Goal: Task Accomplishment & Management: Use online tool/utility

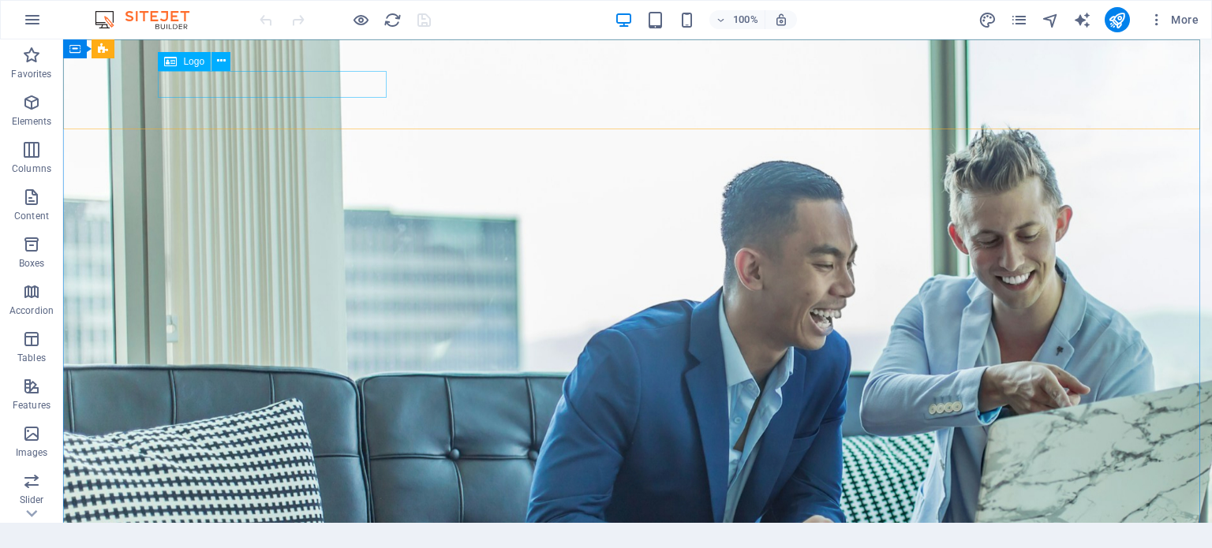
click at [189, 65] on span "Logo" at bounding box center [193, 61] width 21 height 9
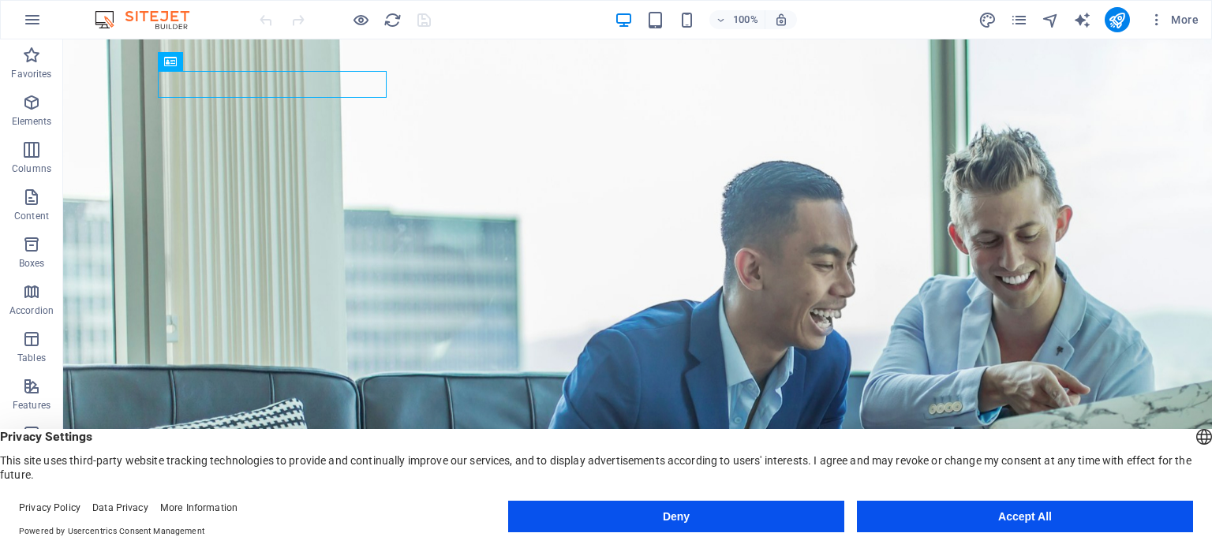
click at [974, 507] on button "Accept All" at bounding box center [1025, 517] width 336 height 32
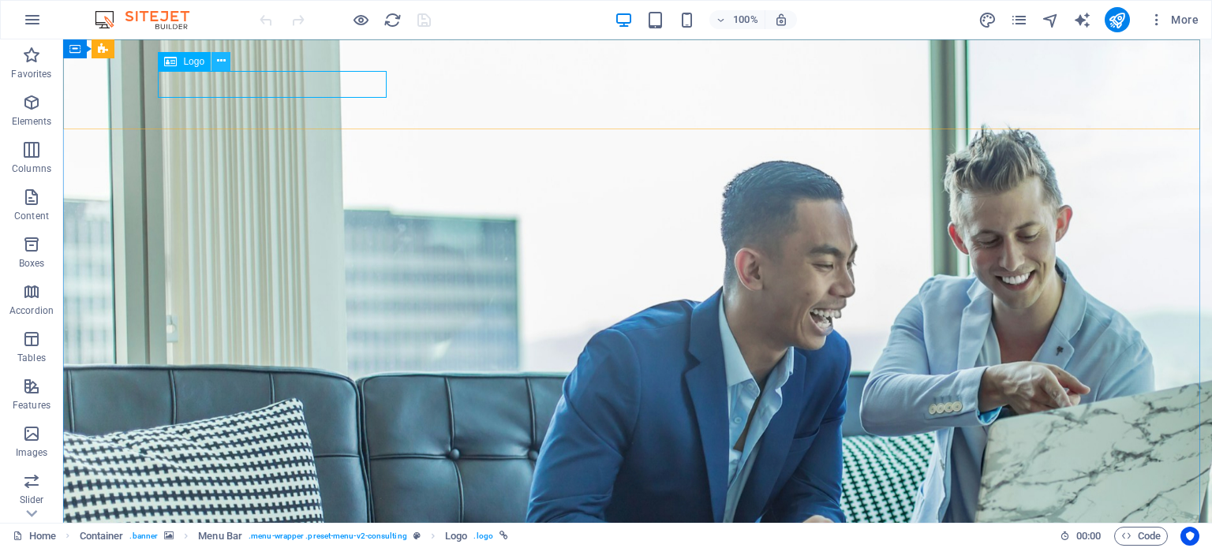
click at [213, 64] on button at bounding box center [220, 61] width 19 height 19
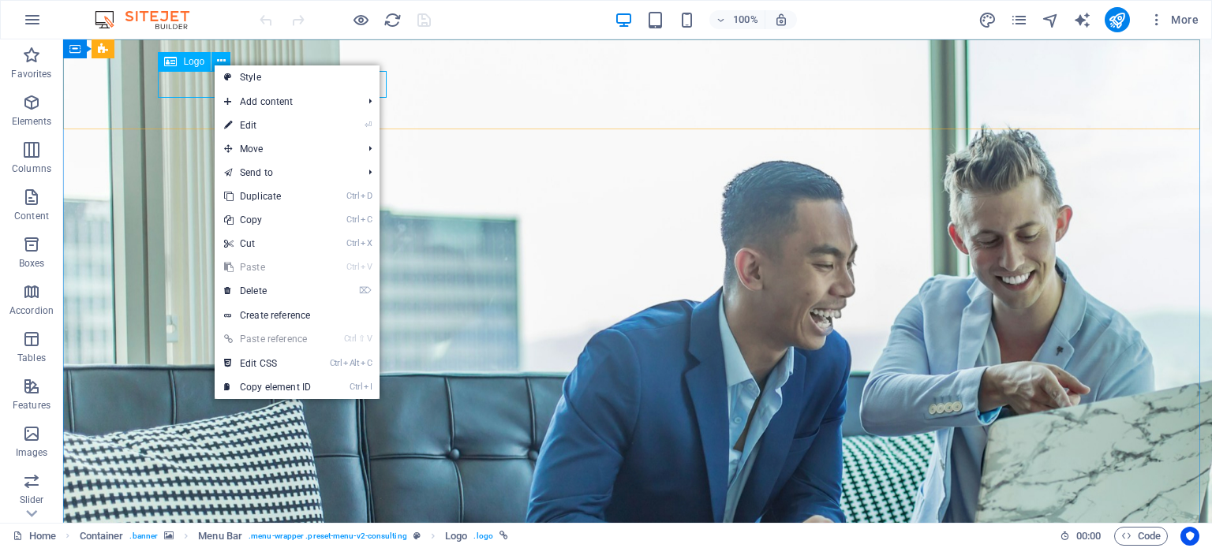
click at [201, 63] on div "Logo" at bounding box center [184, 61] width 53 height 19
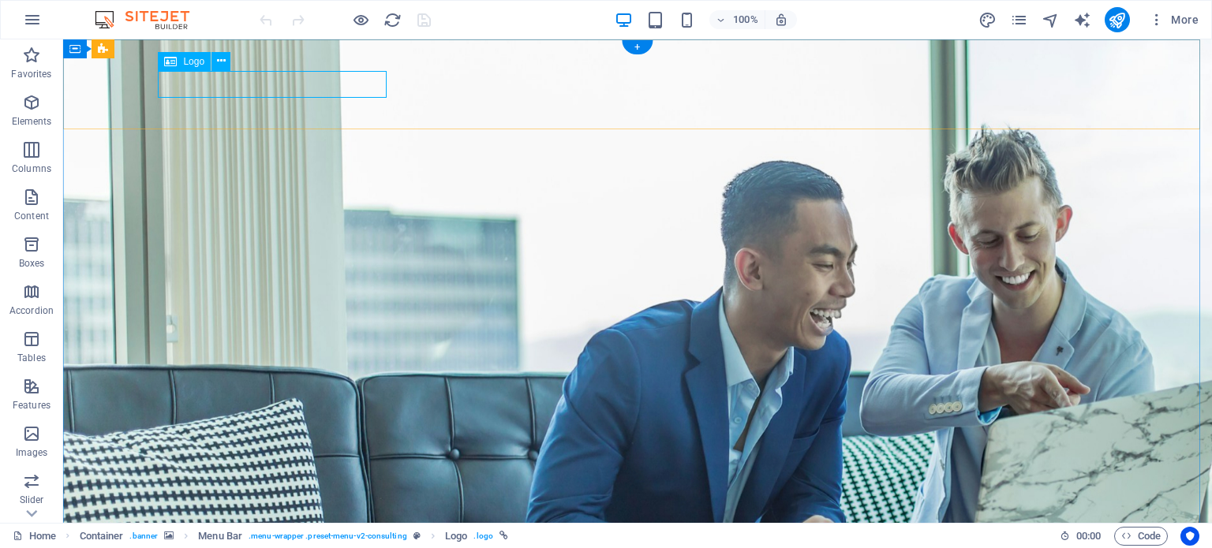
click at [166, 59] on icon at bounding box center [170, 61] width 13 height 19
click at [217, 65] on icon at bounding box center [221, 61] width 9 height 17
click at [189, 47] on icon at bounding box center [192, 49] width 9 height 17
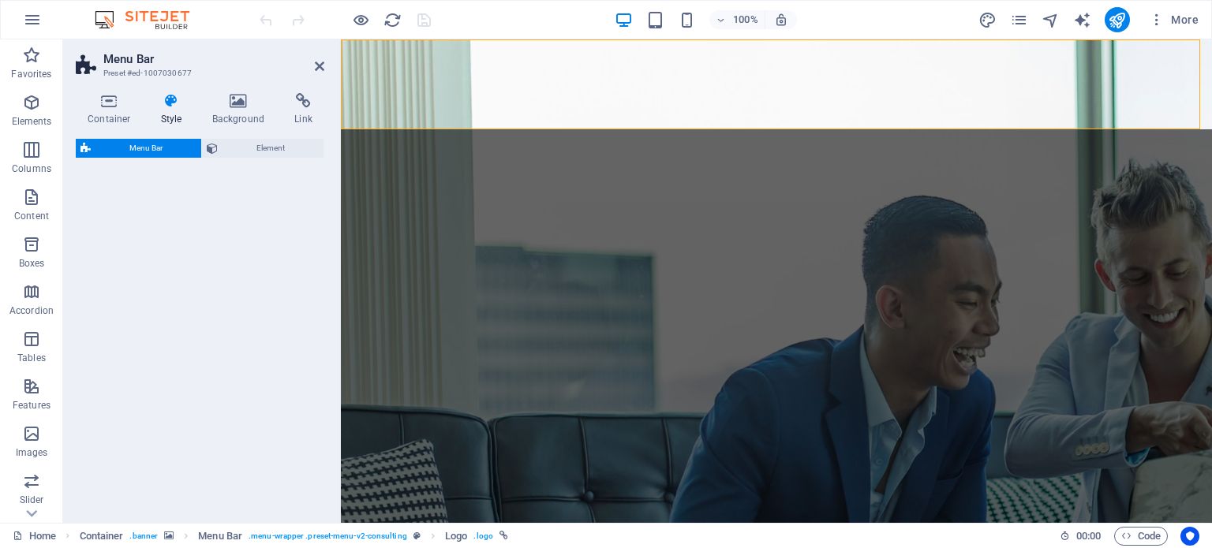
select select "rem"
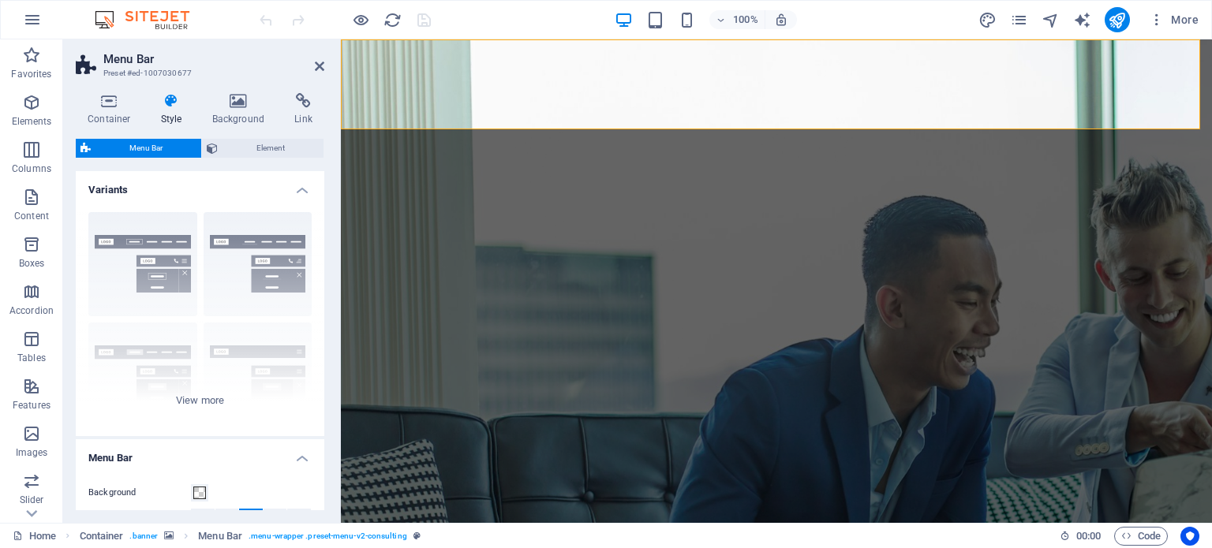
click at [175, 108] on icon at bounding box center [171, 101] width 45 height 16
click at [185, 258] on div "Border Centered Default Fixed Loki Trigger Wide XXL" at bounding box center [200, 318] width 249 height 237
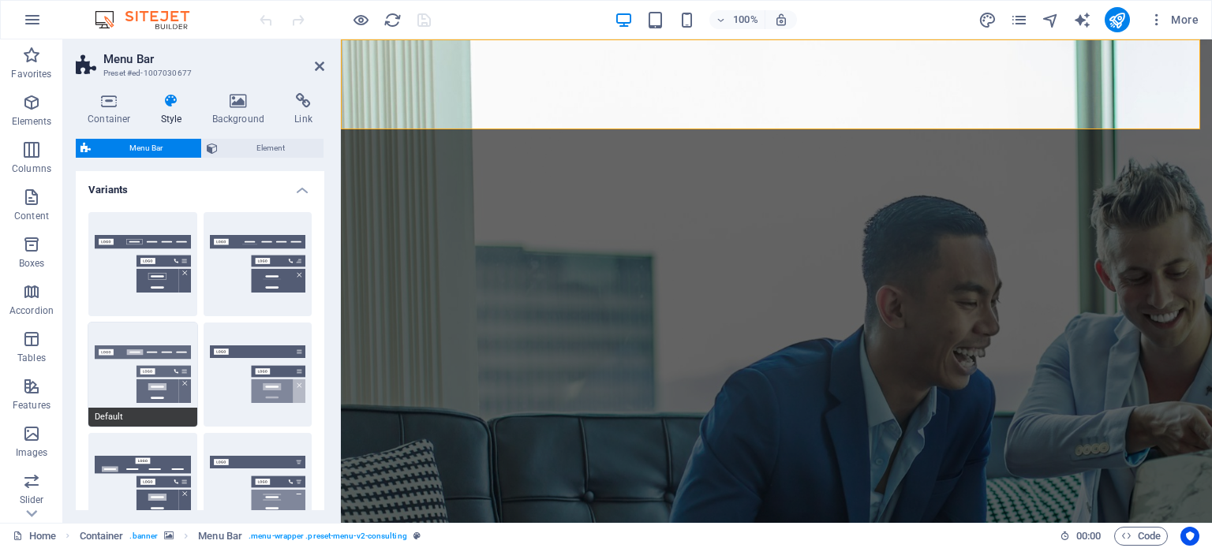
scroll to position [297, 0]
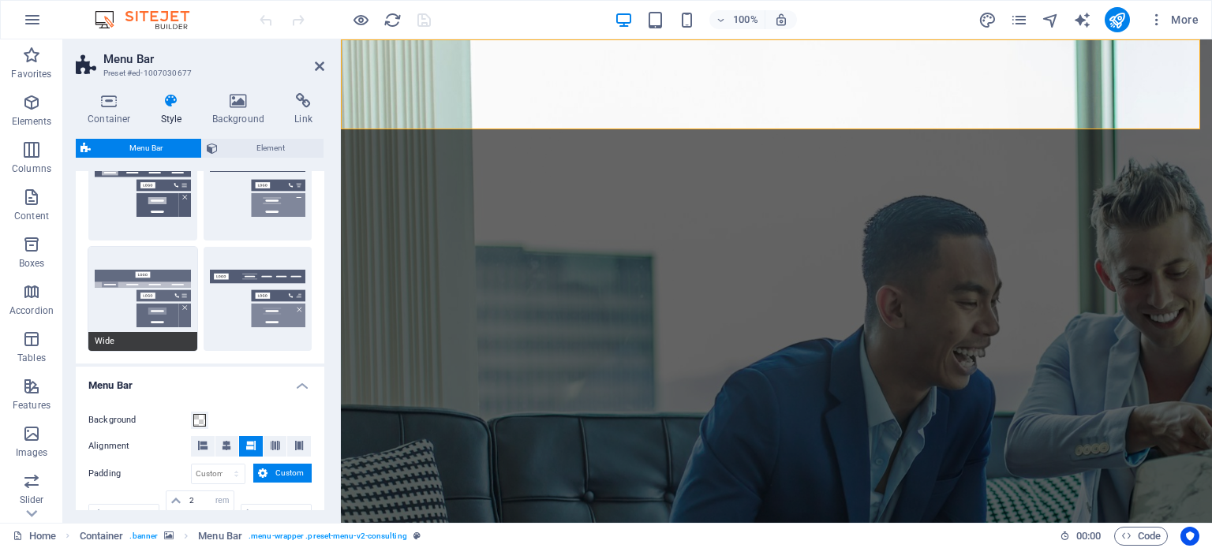
click at [169, 290] on button "Wide" at bounding box center [142, 299] width 109 height 104
type input "#ffffff"
type input "0"
select select "rem"
type input "0"
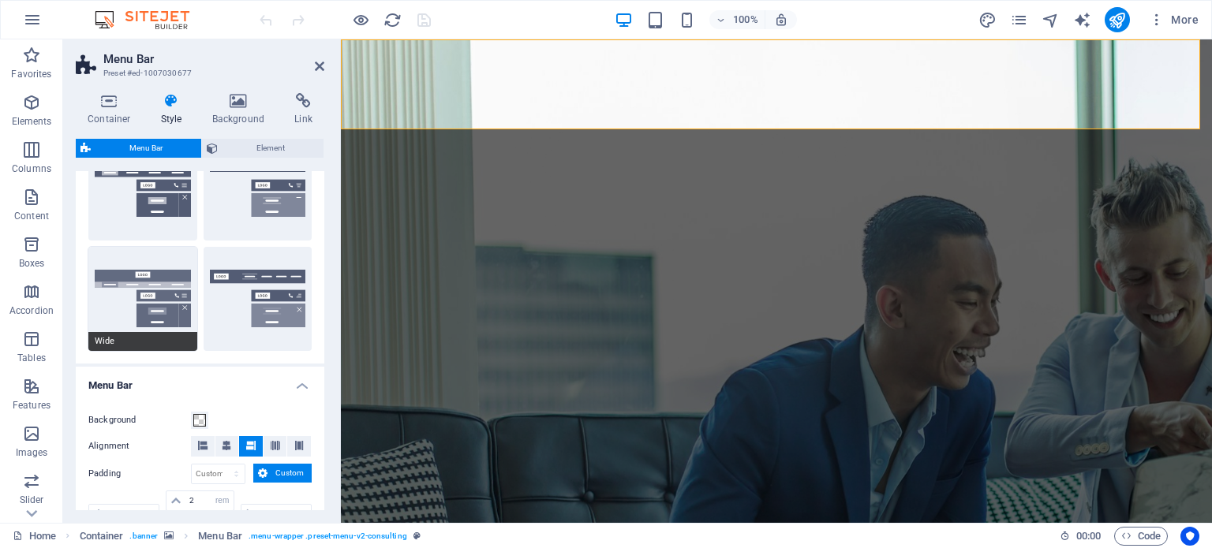
type input "0"
type input "2"
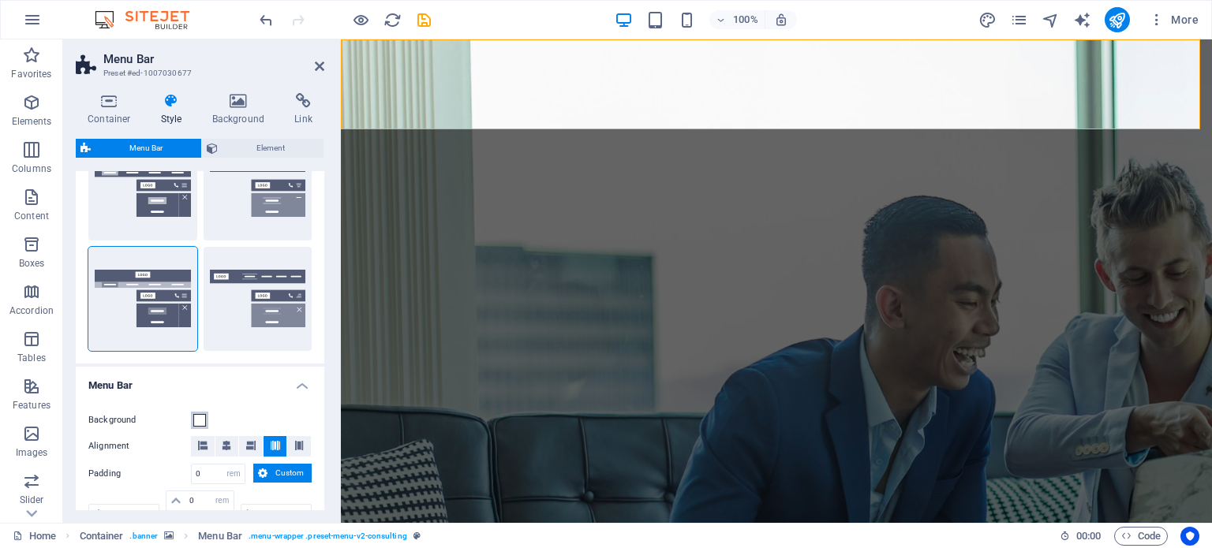
click at [199, 414] on span at bounding box center [199, 420] width 13 height 13
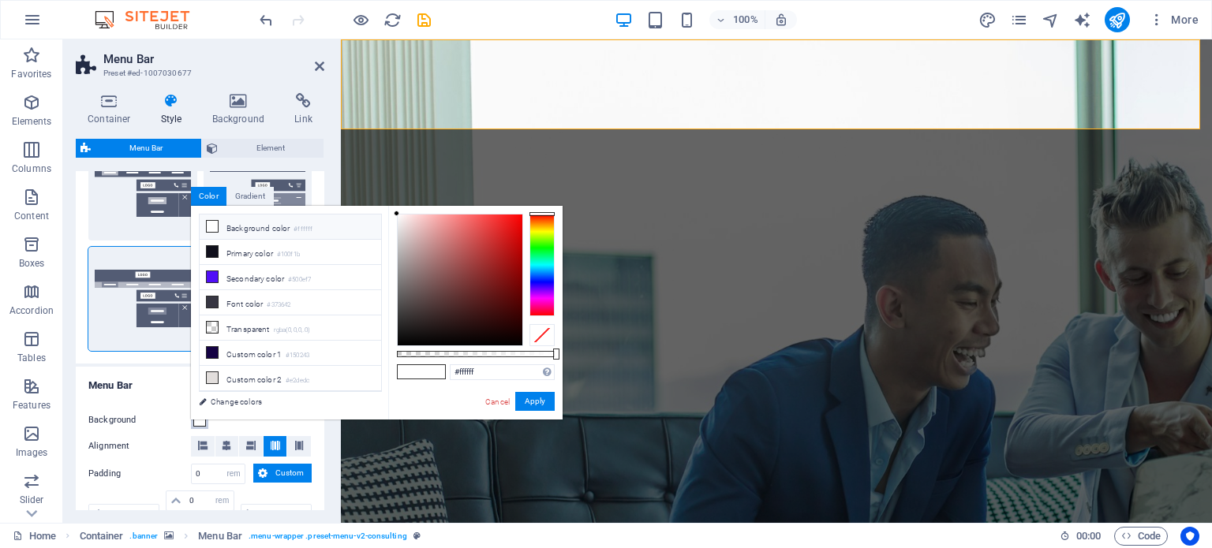
click at [199, 413] on div "less Background color #ffffff Primary color #100f1b Secondary color #500ef7 Fon…" at bounding box center [377, 313] width 372 height 214
click at [536, 250] on div at bounding box center [541, 265] width 25 height 103
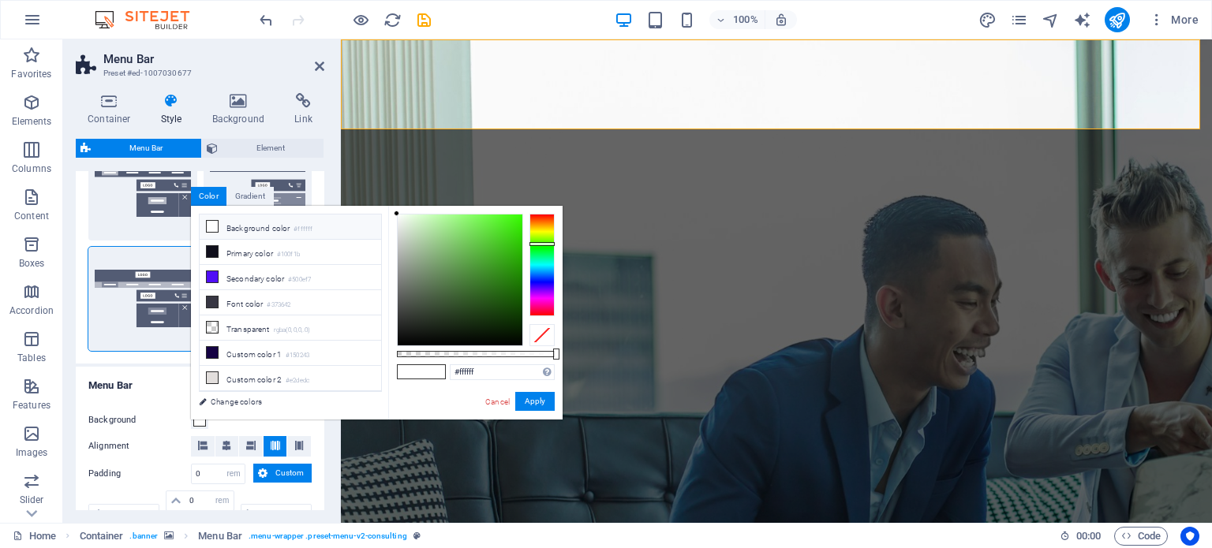
click at [544, 244] on div at bounding box center [541, 265] width 25 height 103
click at [520, 402] on button "Apply" at bounding box center [534, 401] width 39 height 19
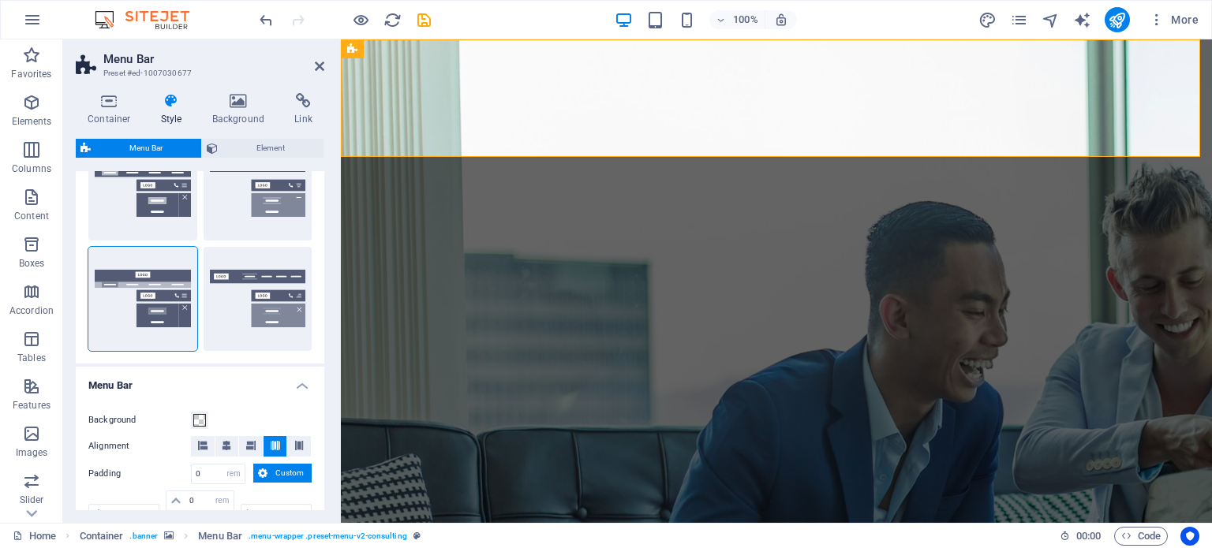
scroll to position [0, 0]
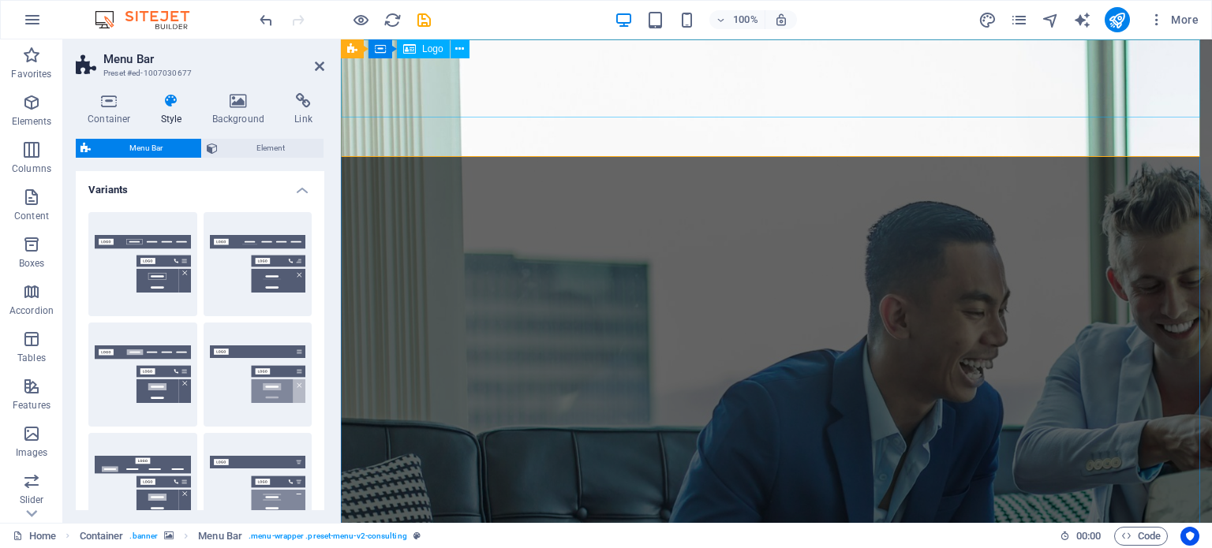
click at [438, 55] on div "Logo" at bounding box center [423, 48] width 53 height 19
click at [424, 49] on span "Logo" at bounding box center [432, 48] width 21 height 9
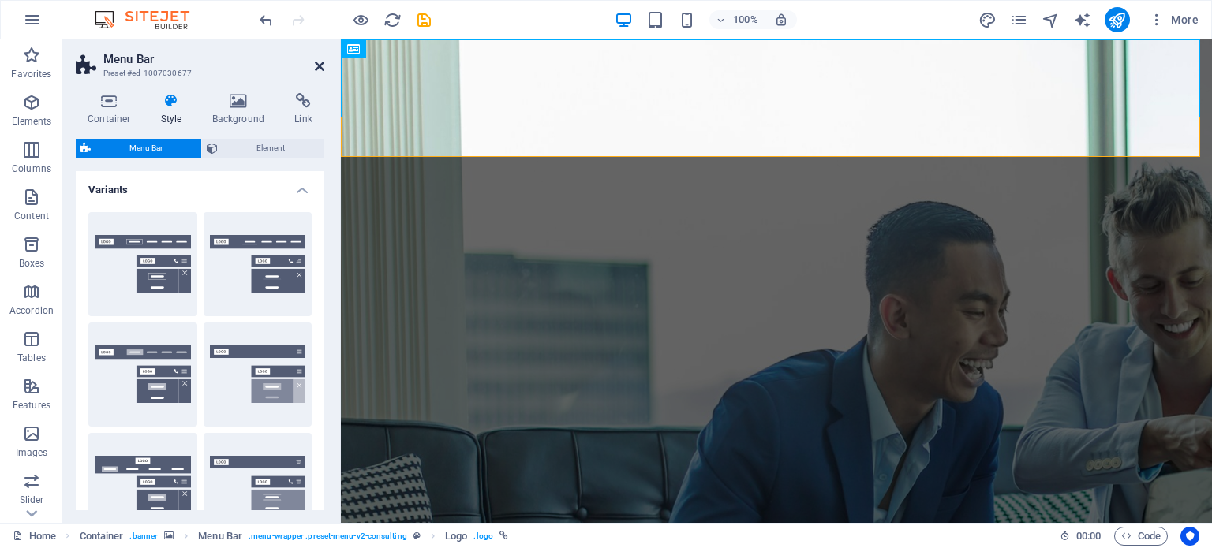
click at [315, 67] on icon at bounding box center [319, 66] width 9 height 13
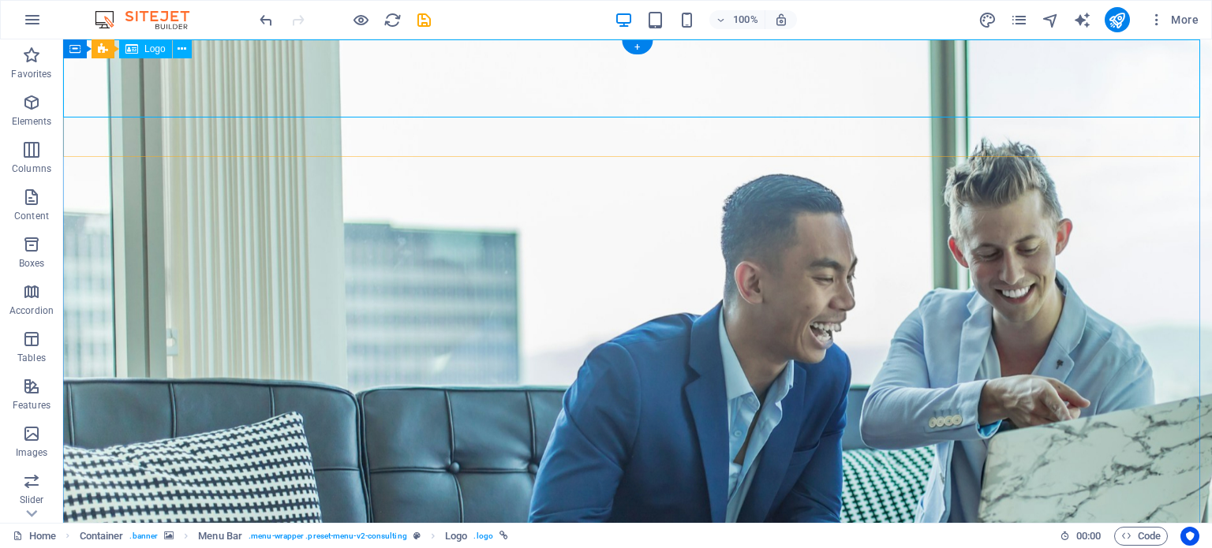
drag, startPoint x: 646, startPoint y: 47, endPoint x: 328, endPoint y: 73, distance: 319.0
click at [646, 47] on div "+" at bounding box center [637, 47] width 31 height 14
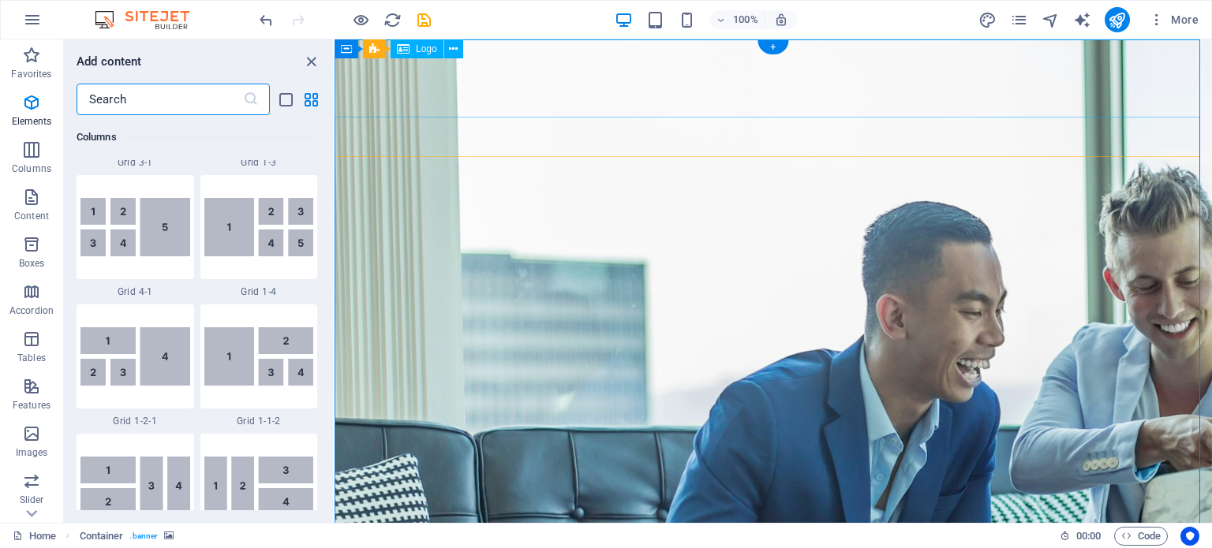
scroll to position [2760, 0]
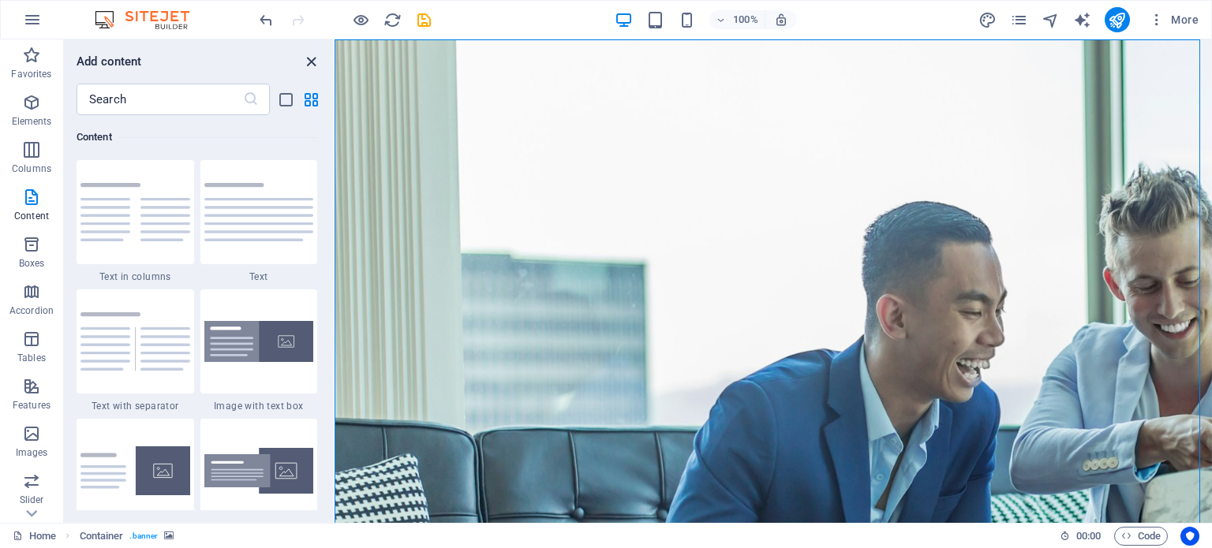
drag, startPoint x: 313, startPoint y: 56, endPoint x: 196, endPoint y: 54, distance: 117.6
click at [313, 56] on icon "close panel" at bounding box center [311, 62] width 18 height 18
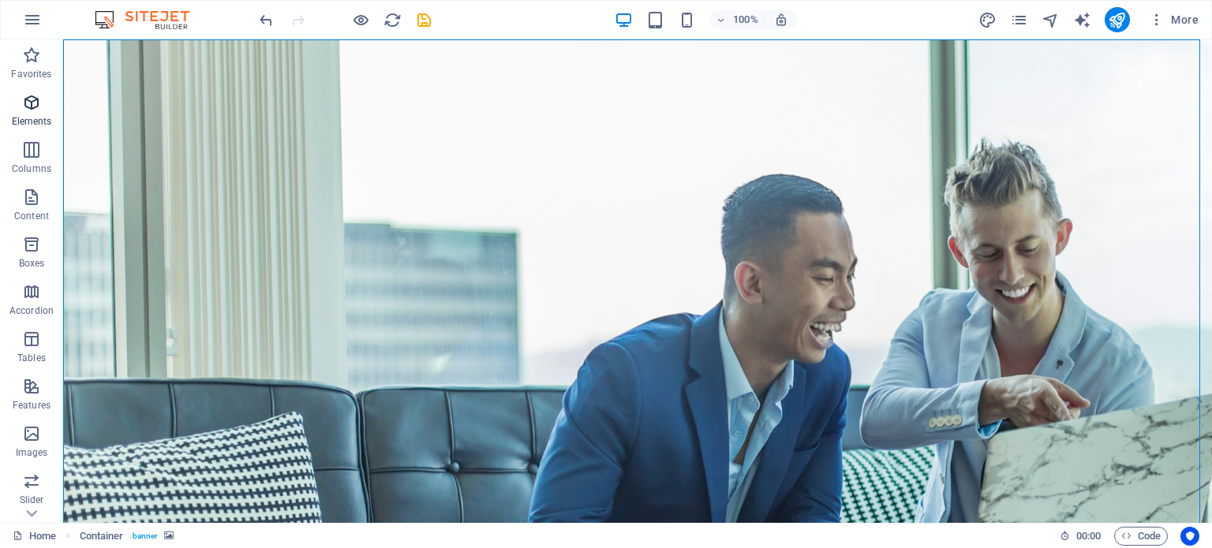
click at [37, 99] on icon "button" at bounding box center [31, 102] width 19 height 19
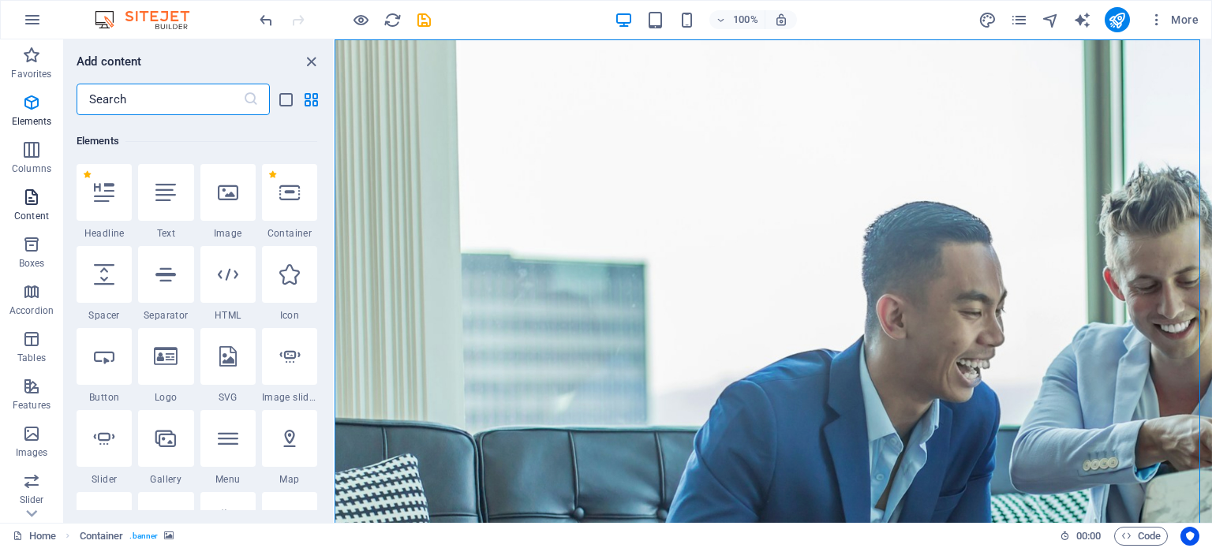
scroll to position [167, 0]
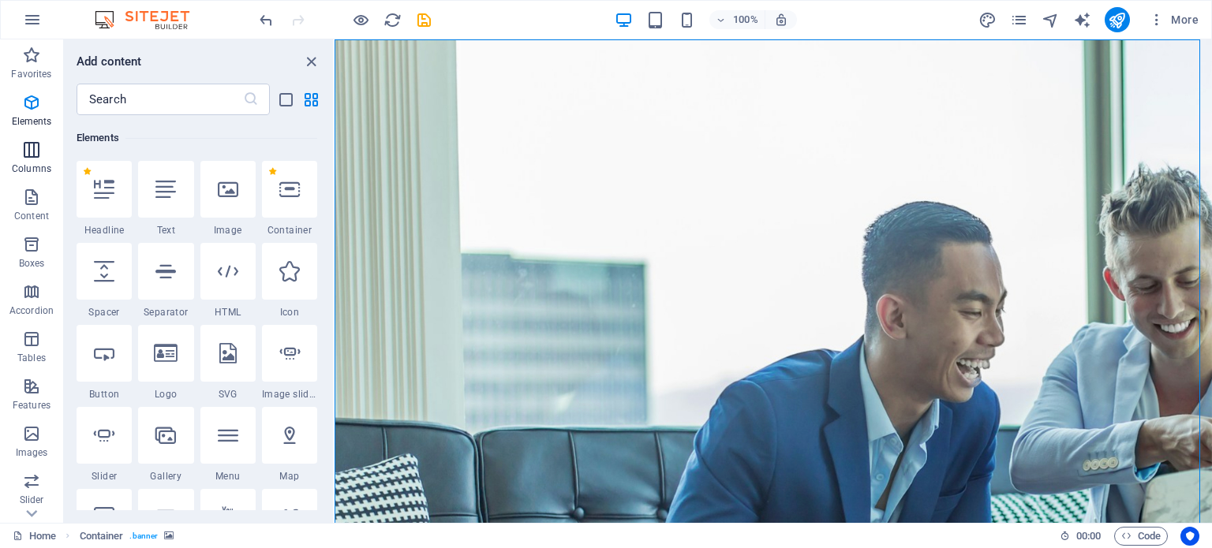
click at [28, 146] on icon "button" at bounding box center [31, 149] width 19 height 19
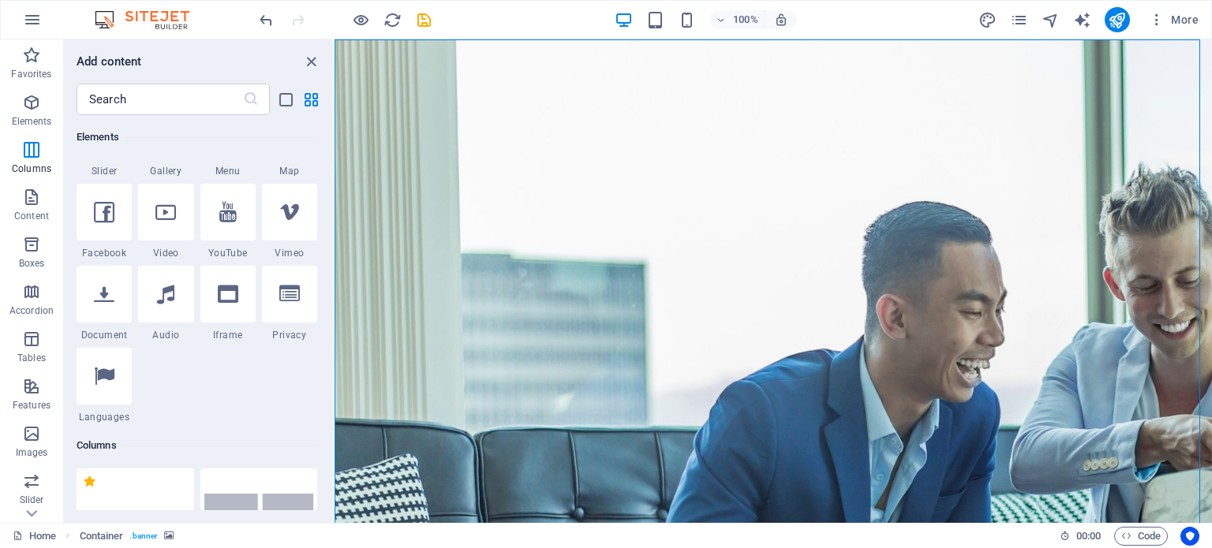
scroll to position [780, 0]
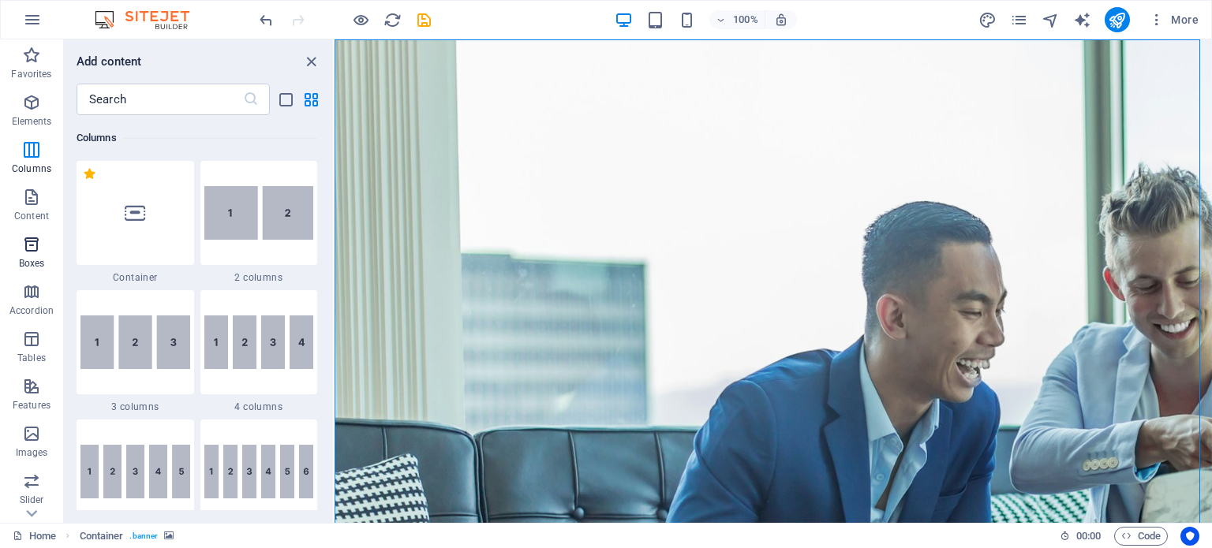
click at [39, 229] on button "Boxes" at bounding box center [31, 252] width 63 height 47
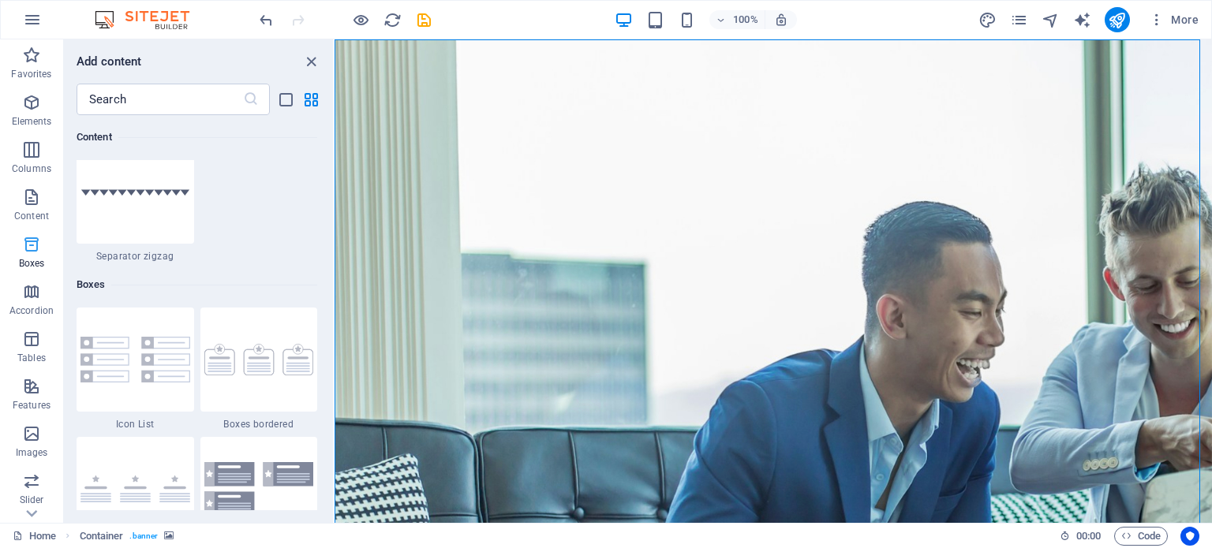
scroll to position [4352, 0]
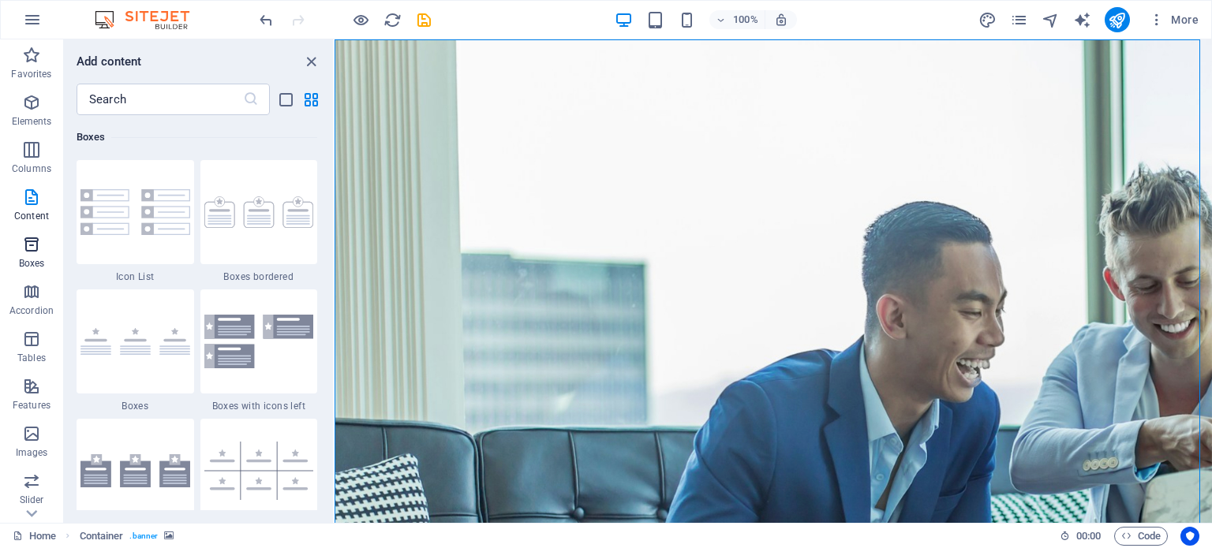
click at [45, 250] on span "Boxes" at bounding box center [31, 254] width 63 height 38
click at [303, 62] on icon "close panel" at bounding box center [311, 62] width 18 height 18
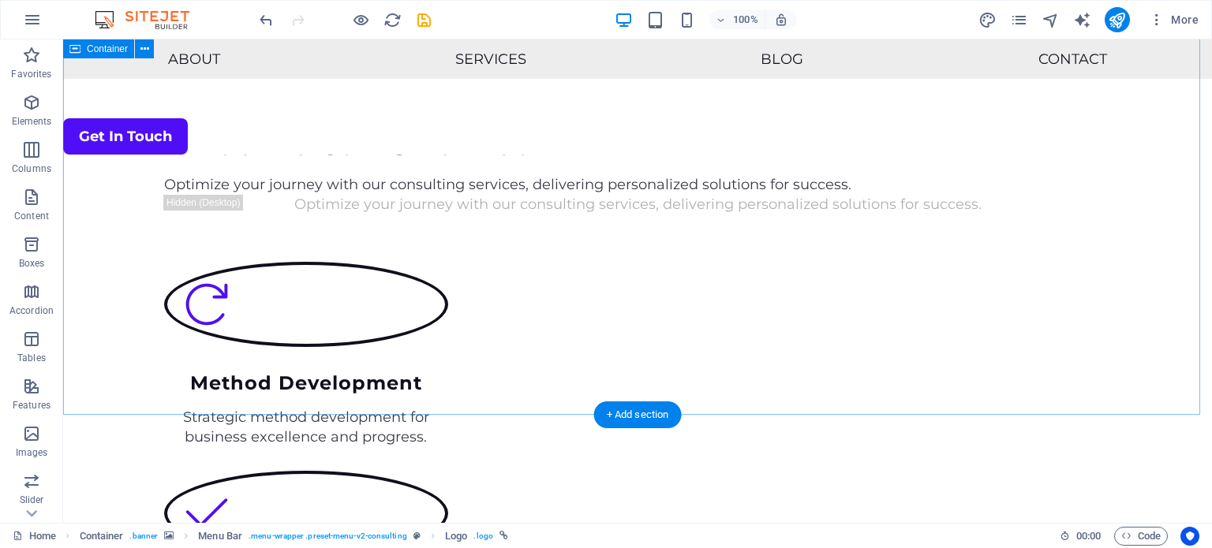
scroll to position [769, 0]
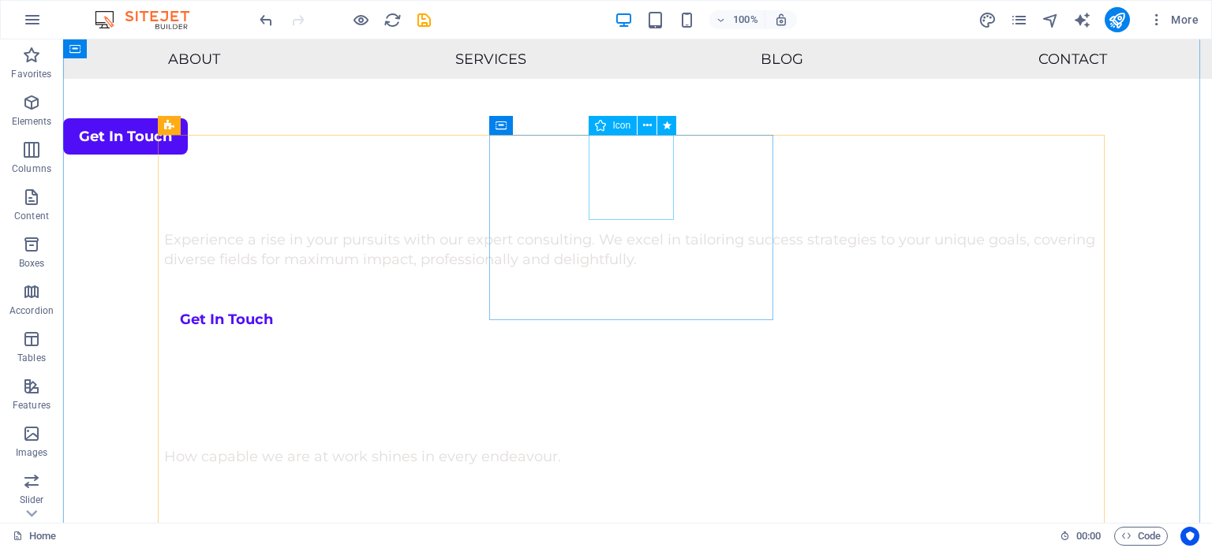
select select "xMidYMid"
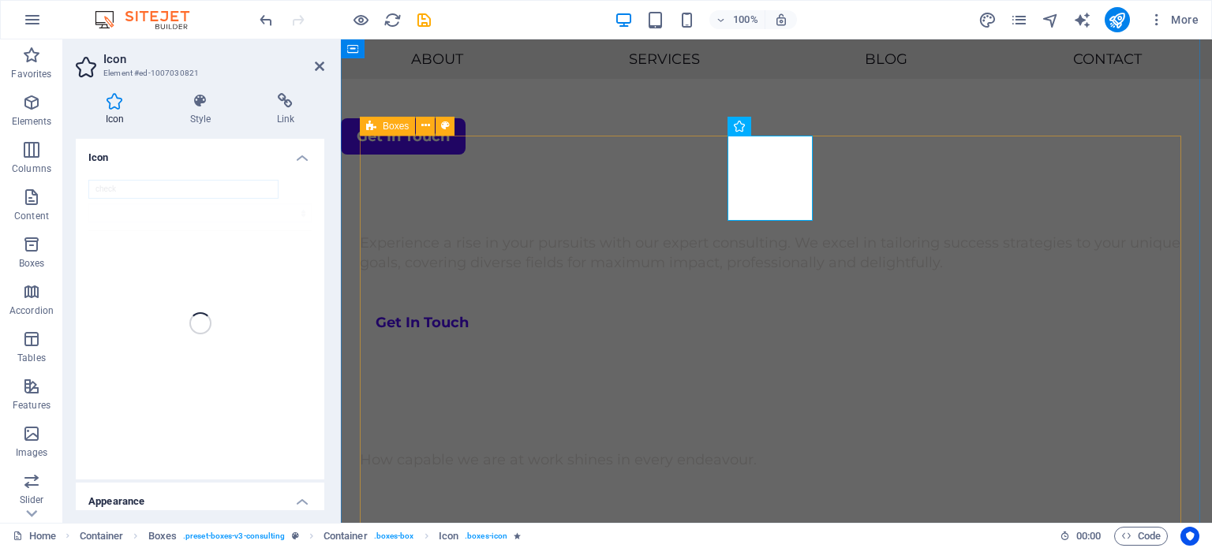
scroll to position [849, 0]
click at [312, 65] on h2 "Icon" at bounding box center [213, 59] width 221 height 14
click at [319, 65] on icon at bounding box center [319, 66] width 9 height 13
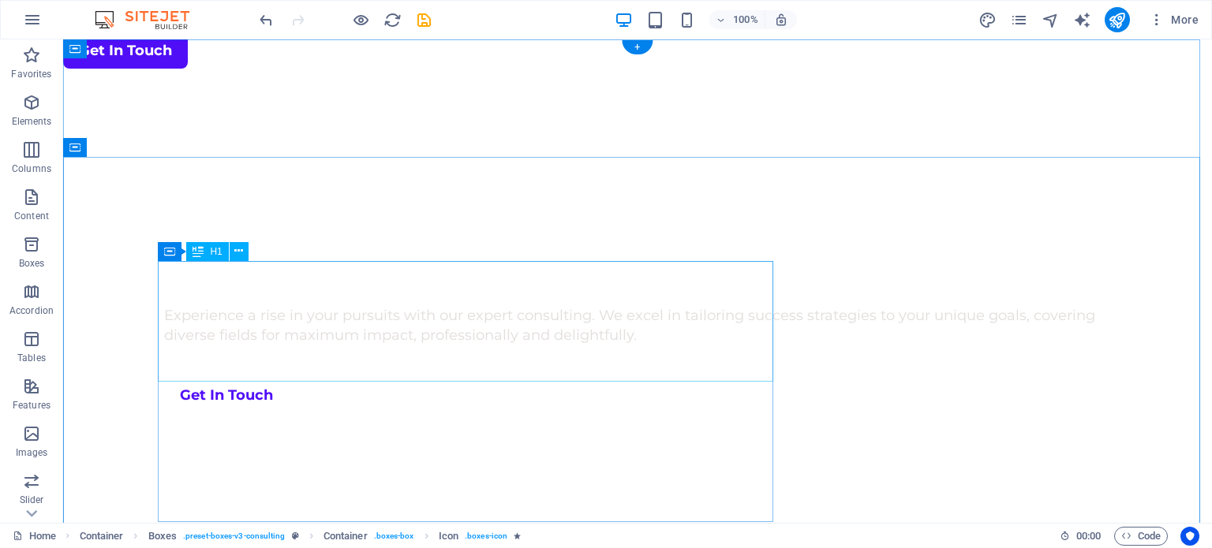
scroll to position [0, 0]
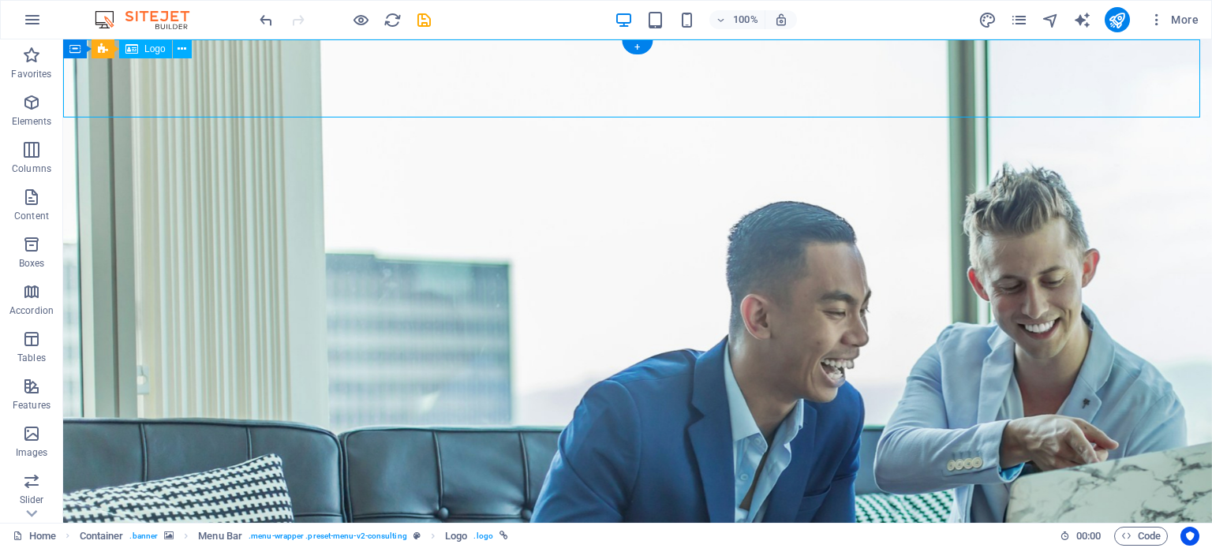
select select "px"
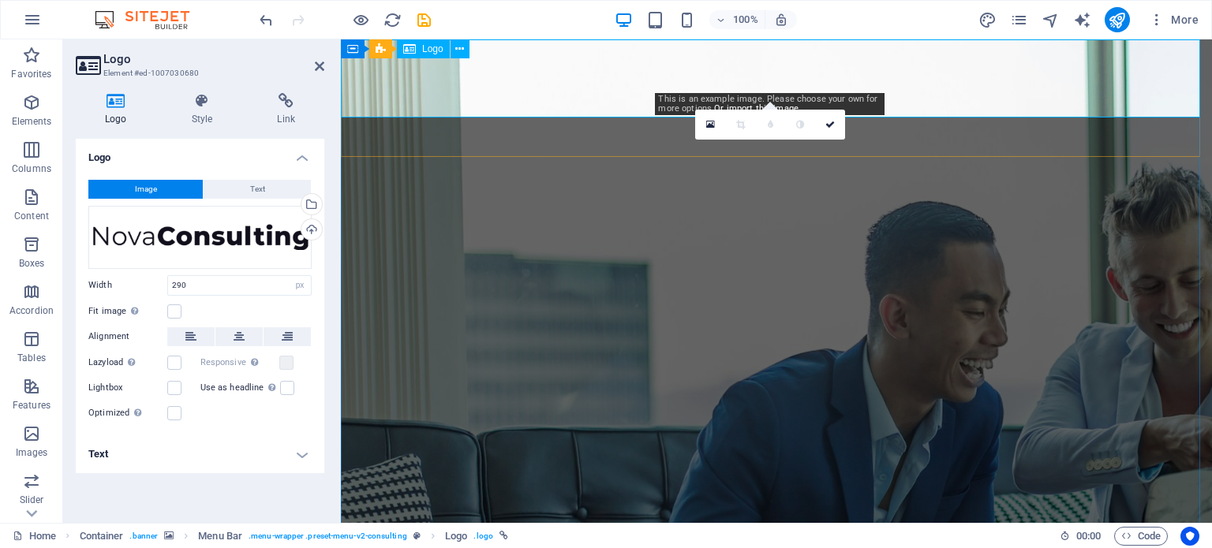
click at [212, 254] on div "Drag files here, click to choose files or select files from Files or our free s…" at bounding box center [199, 237] width 223 height 63
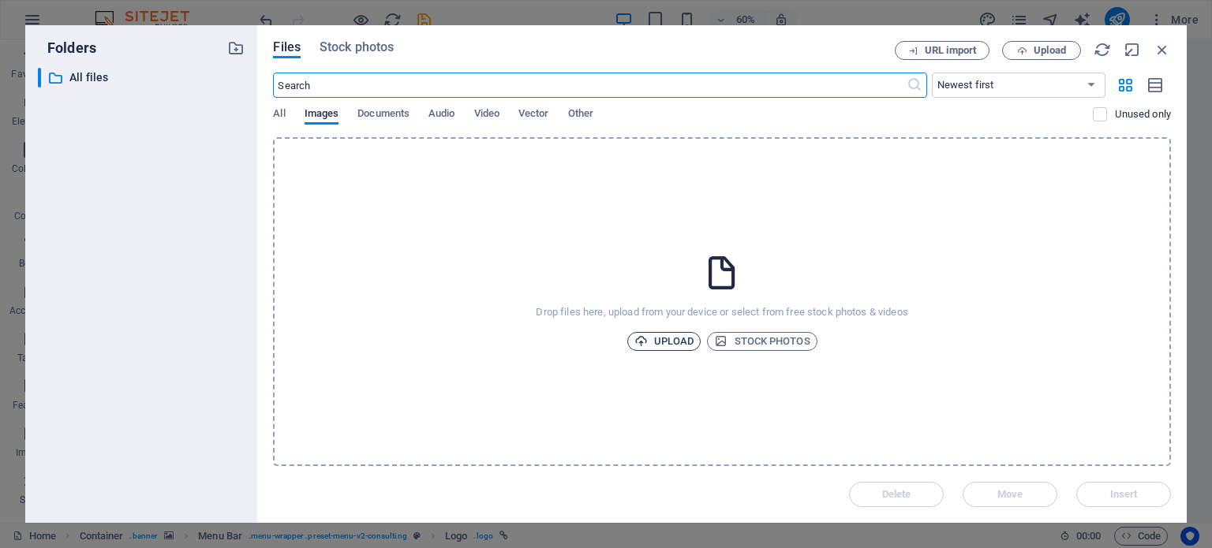
click at [671, 343] on span "Upload" at bounding box center [664, 341] width 60 height 19
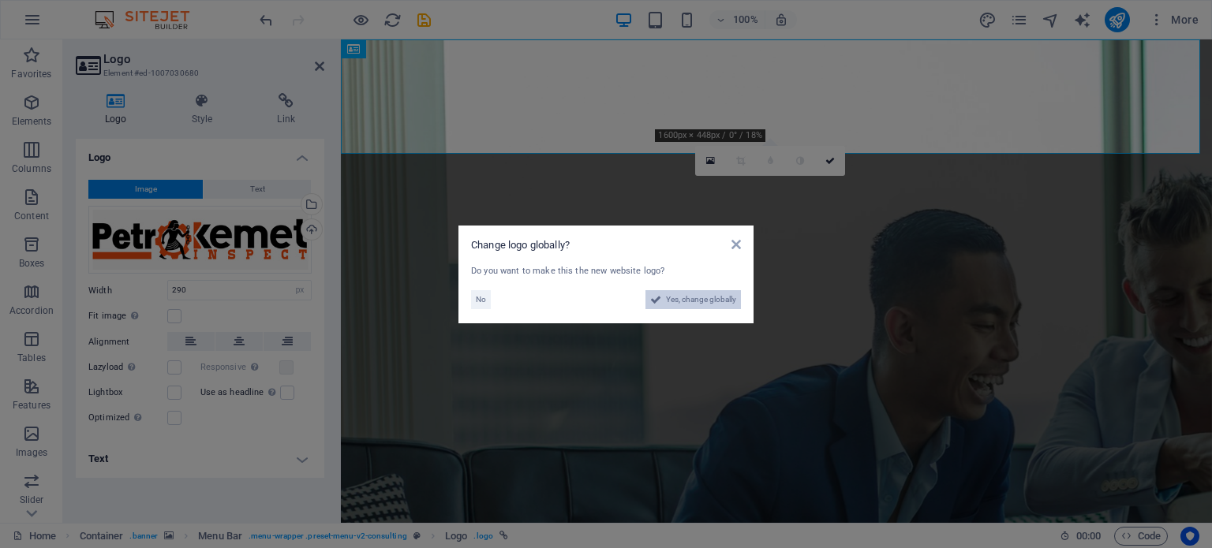
drag, startPoint x: 688, startPoint y: 290, endPoint x: 579, endPoint y: 426, distance: 174.6
click at [688, 290] on span "Yes, change globally" at bounding box center [701, 299] width 70 height 19
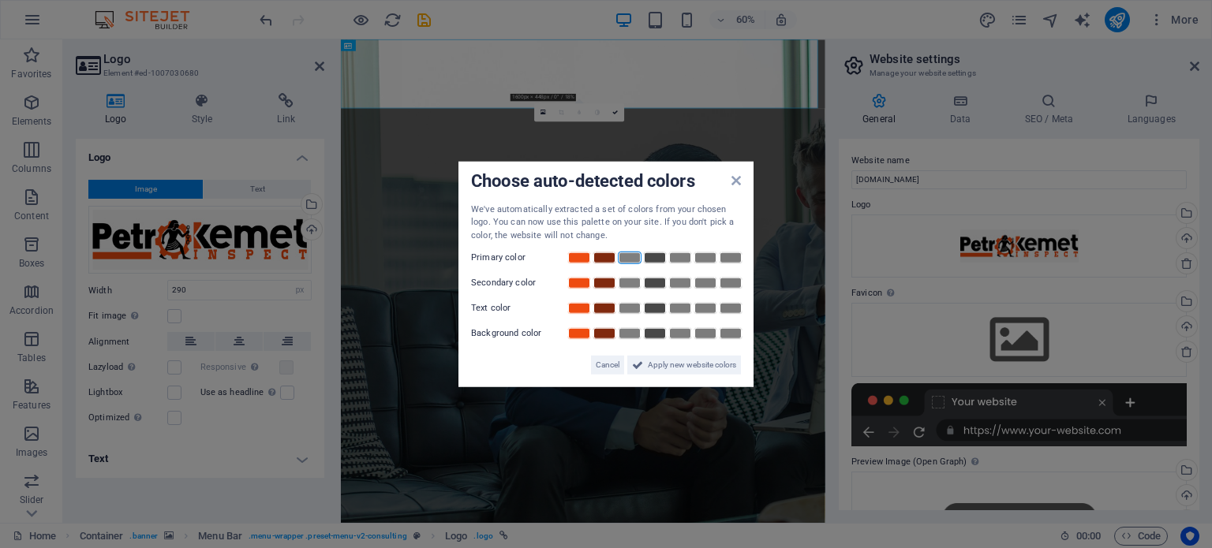
click at [625, 258] on link at bounding box center [630, 258] width 24 height 13
click at [735, 177] on icon at bounding box center [735, 180] width 9 height 13
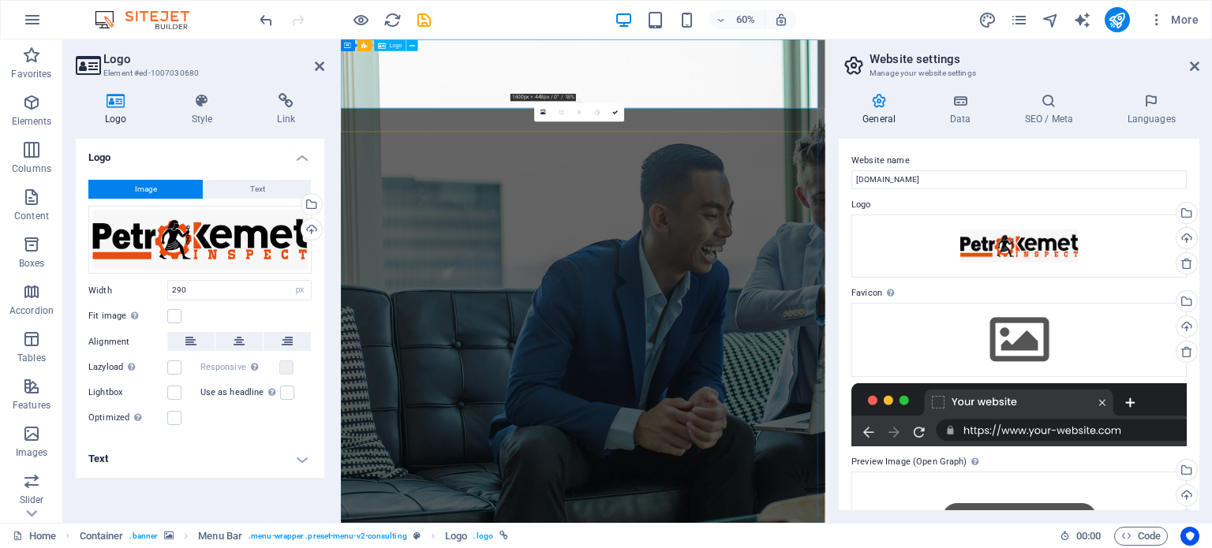
click at [295, 258] on div "Drag files here, click to choose files or select files from Files or our free s…" at bounding box center [199, 240] width 223 height 68
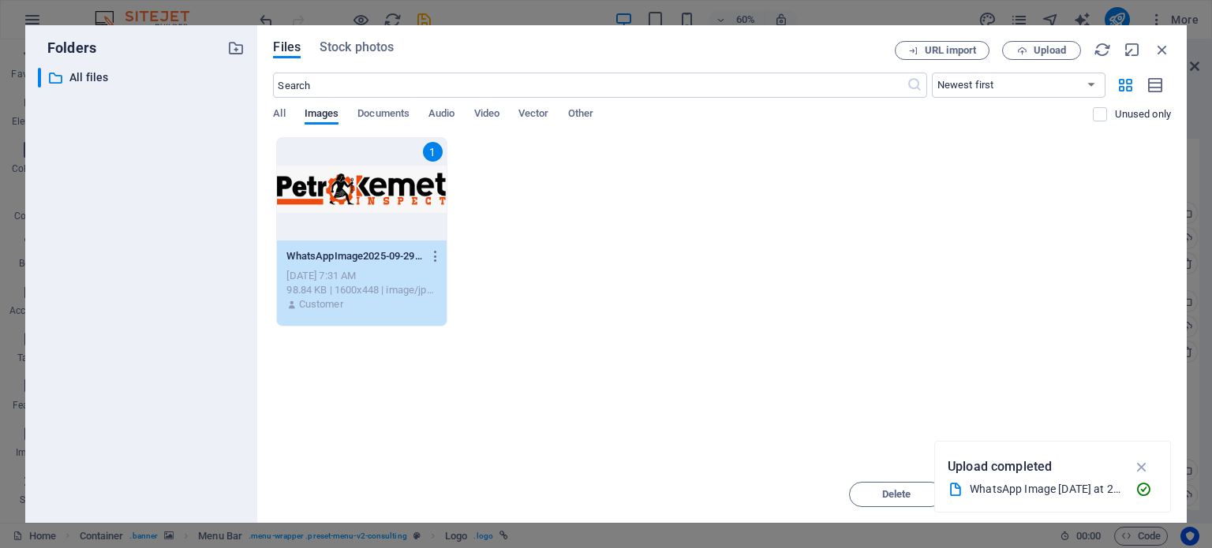
click at [307, 230] on div "1" at bounding box center [361, 189] width 169 height 103
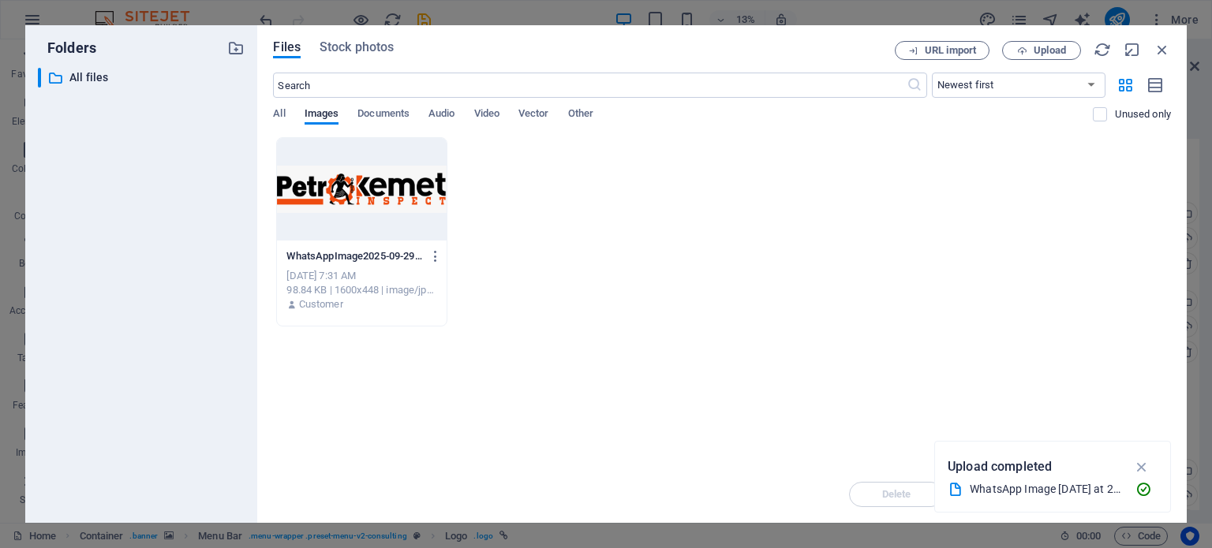
click at [442, 163] on div at bounding box center [361, 189] width 169 height 103
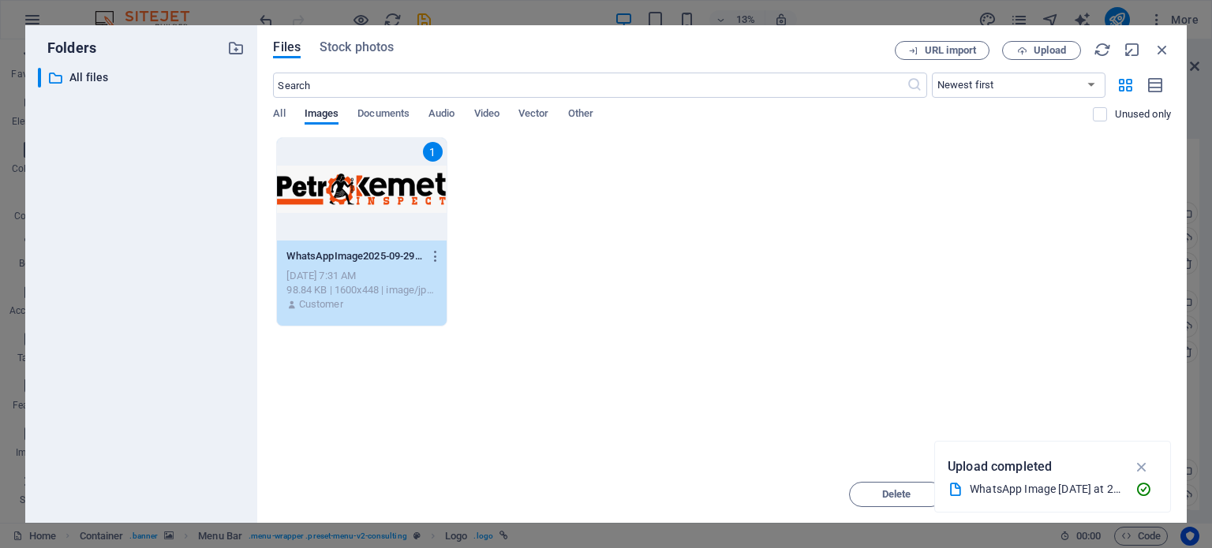
click at [394, 163] on div "1" at bounding box center [361, 189] width 169 height 103
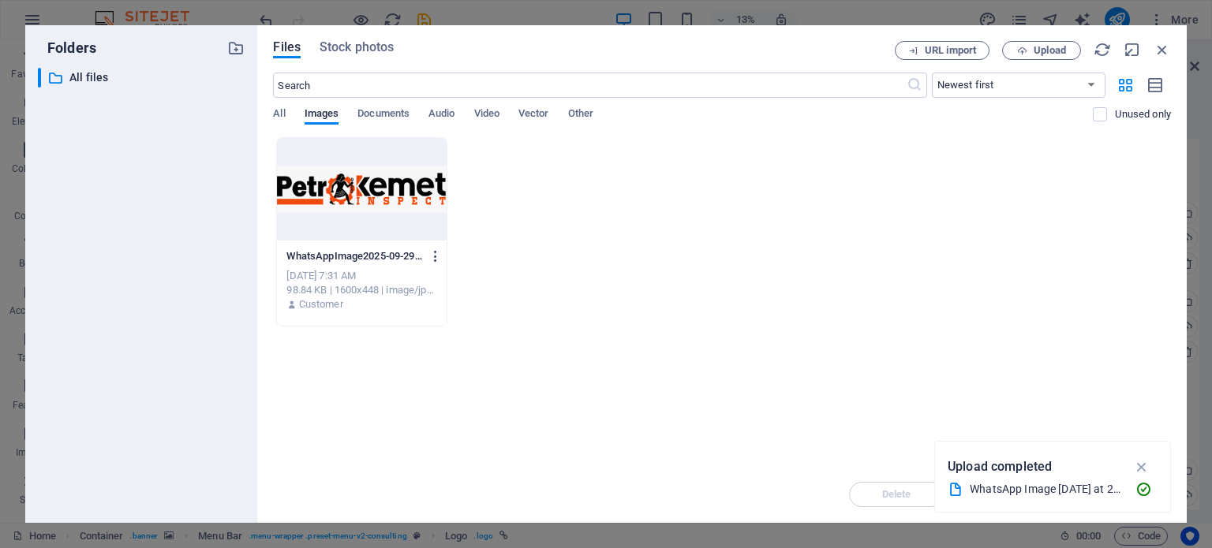
click at [442, 256] on icon "button" at bounding box center [435, 256] width 15 height 14
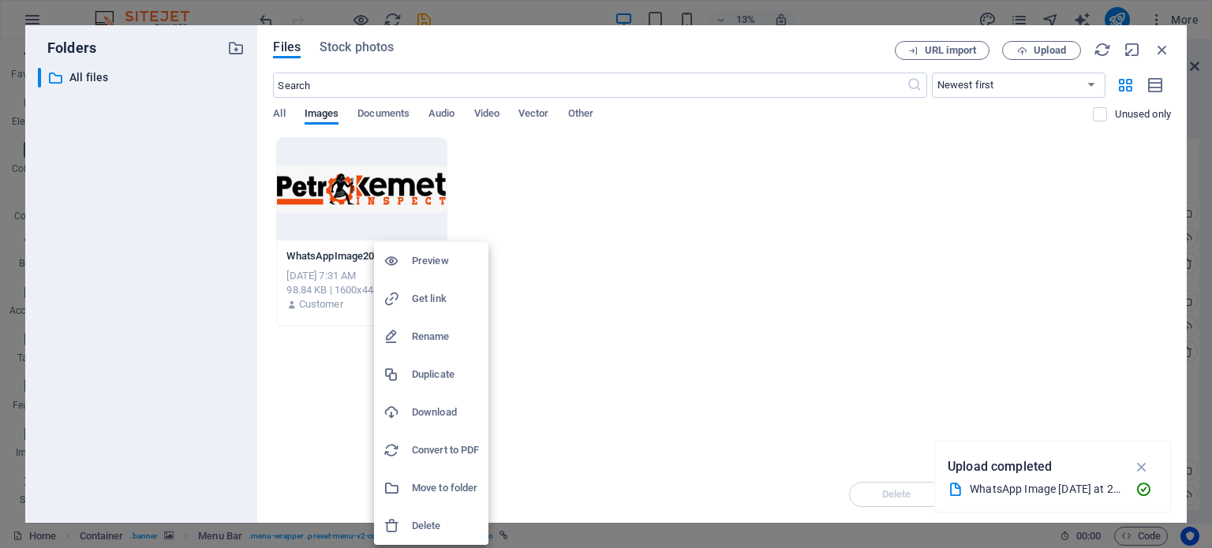
click at [418, 525] on h6 "Delete" at bounding box center [445, 526] width 67 height 19
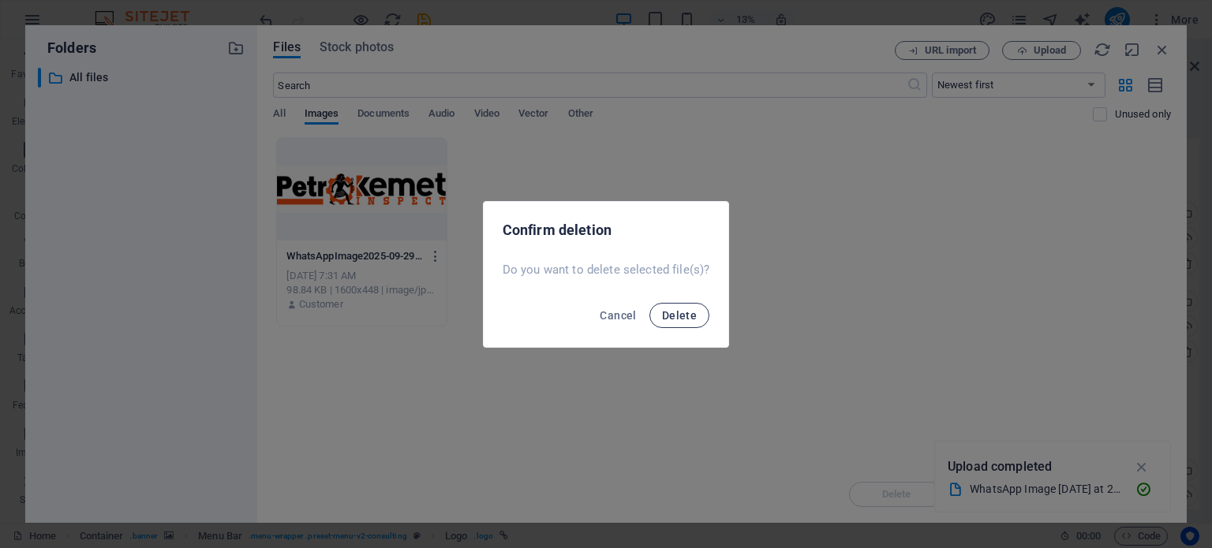
click at [656, 313] on button "Delete" at bounding box center [679, 315] width 60 height 25
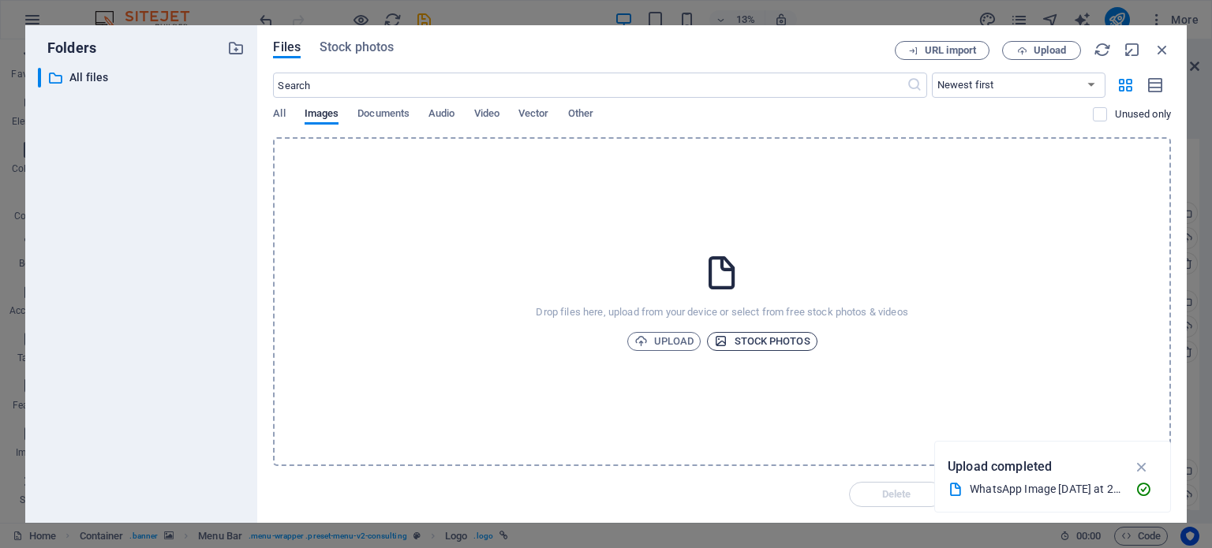
click at [739, 339] on span "Stock photos" at bounding box center [761, 341] width 95 height 19
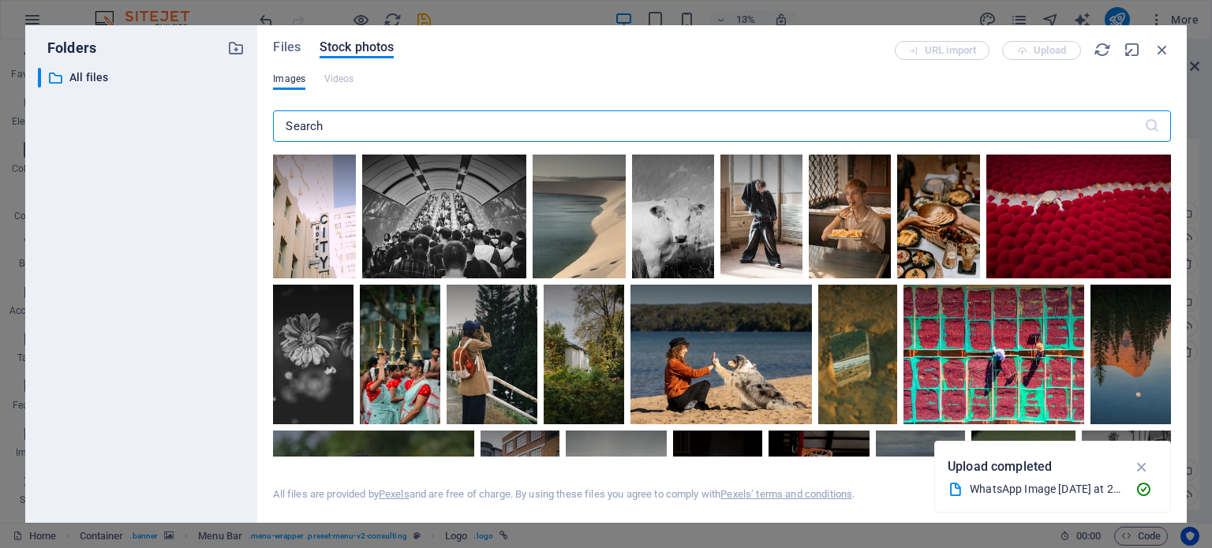
scroll to position [1234, 0]
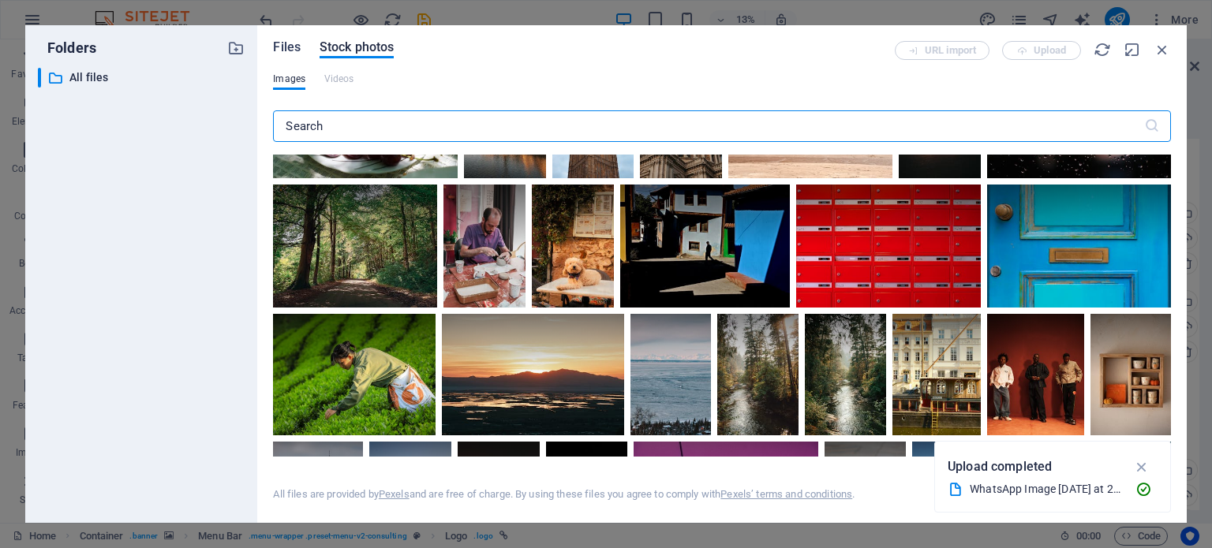
click at [286, 47] on span "Files" at bounding box center [287, 47] width 28 height 19
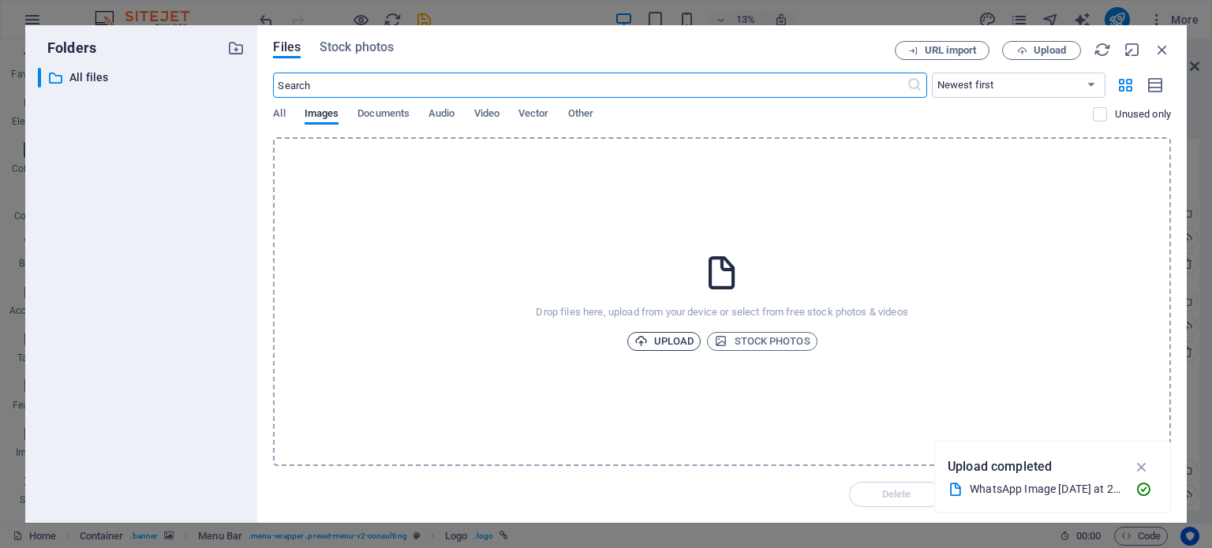
click at [664, 346] on span "Upload" at bounding box center [664, 341] width 60 height 19
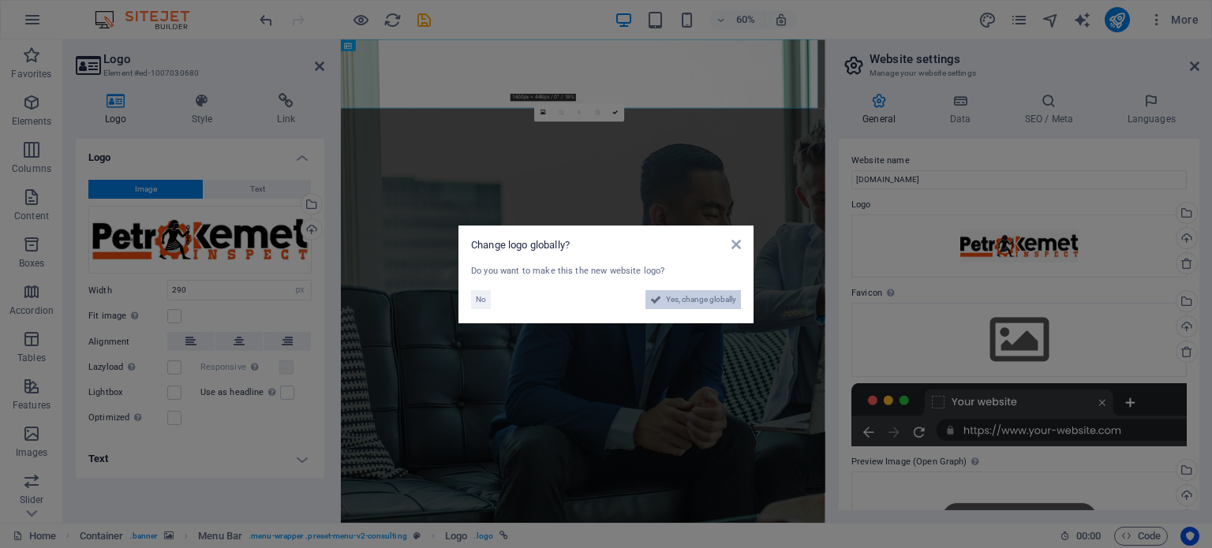
click at [686, 290] on span "Yes, change globally" at bounding box center [701, 299] width 70 height 19
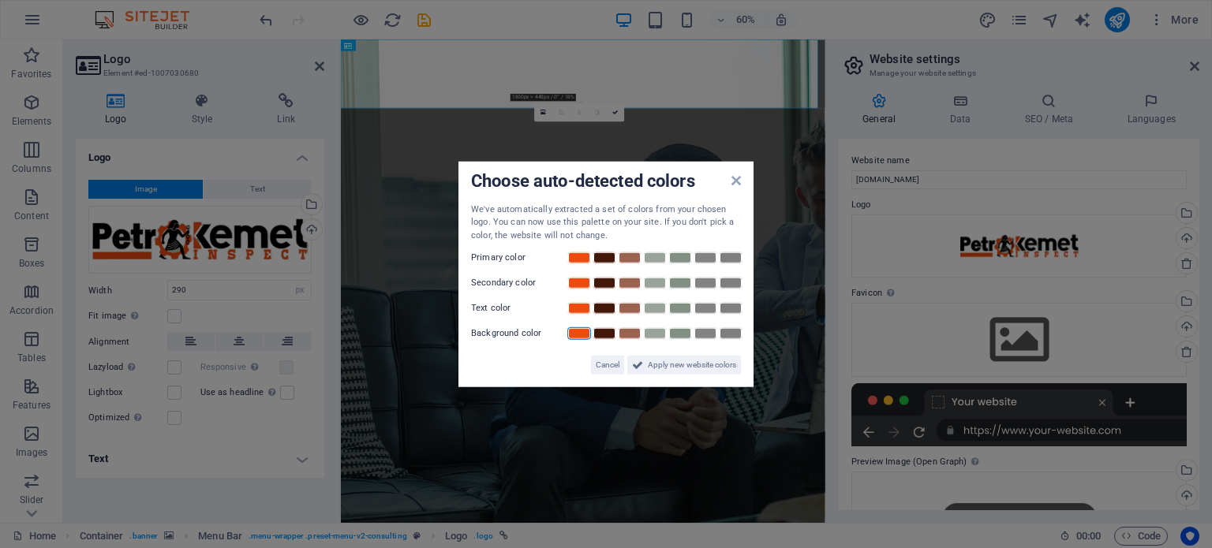
click at [575, 327] on link at bounding box center [579, 333] width 24 height 13
drag, startPoint x: 735, startPoint y: 185, endPoint x: 658, endPoint y: 230, distance: 89.4
click at [735, 185] on icon at bounding box center [735, 180] width 9 height 13
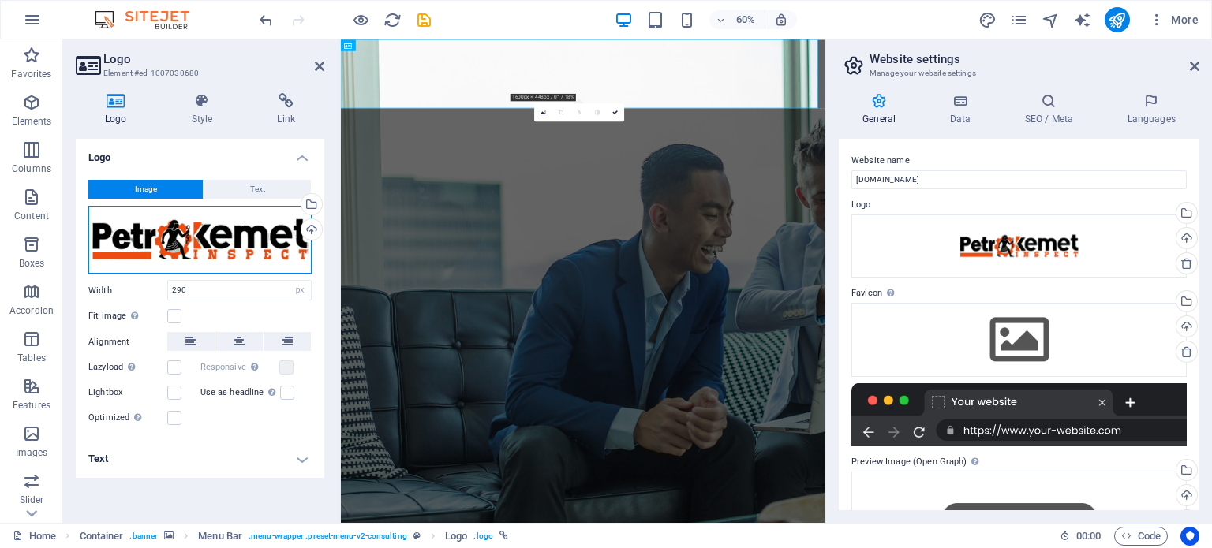
click at [246, 238] on div "Drag files here, click to choose files or select files from Files or our free s…" at bounding box center [199, 240] width 223 height 68
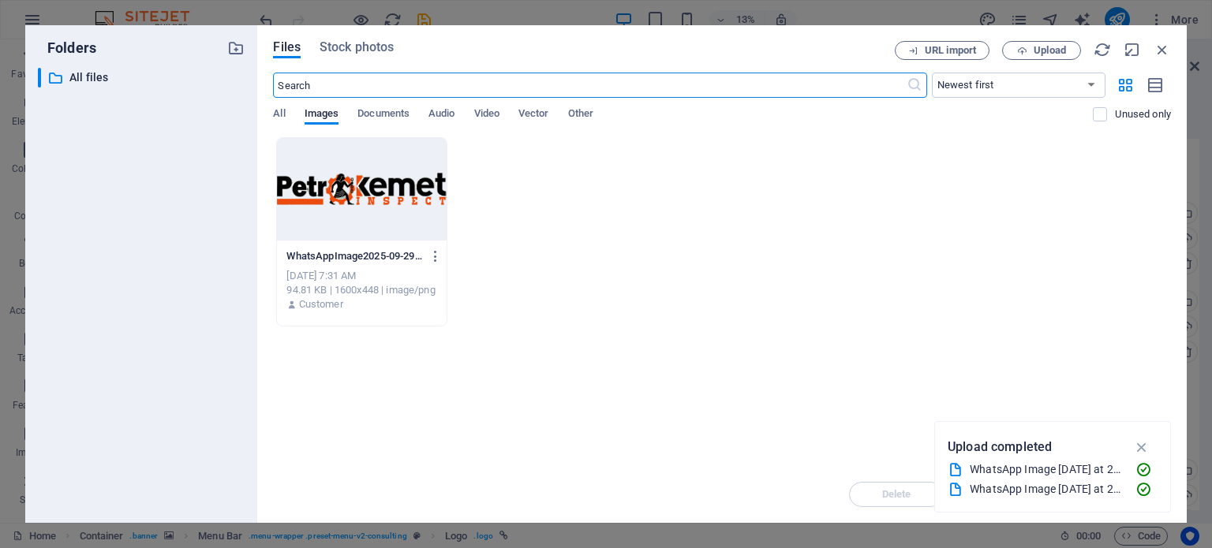
click at [366, 193] on div at bounding box center [361, 189] width 169 height 103
click at [366, 191] on div at bounding box center [361, 189] width 169 height 103
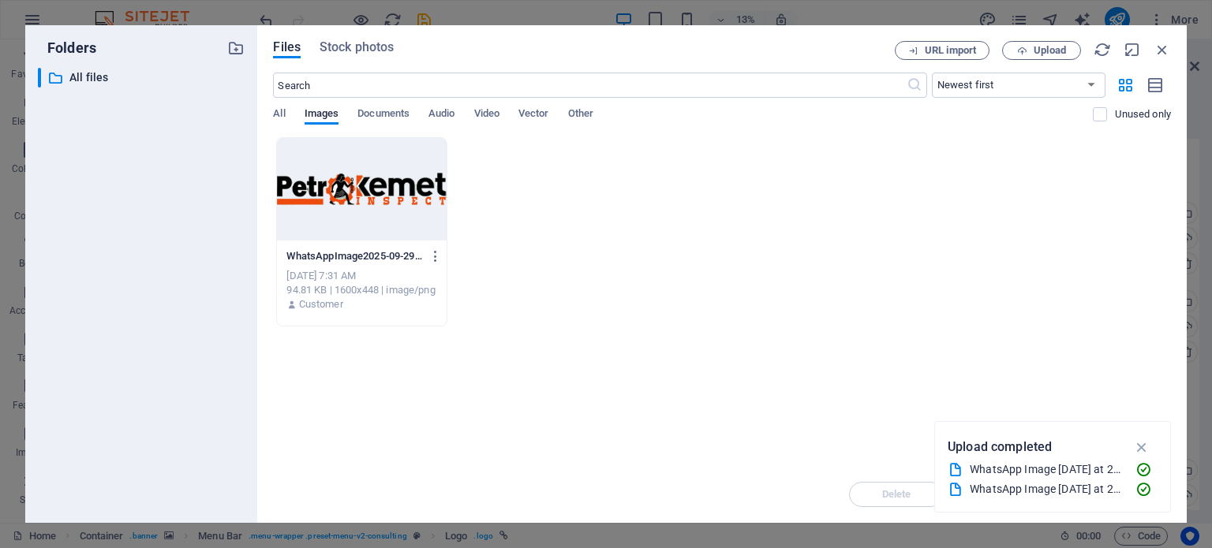
click at [366, 191] on div at bounding box center [361, 189] width 169 height 103
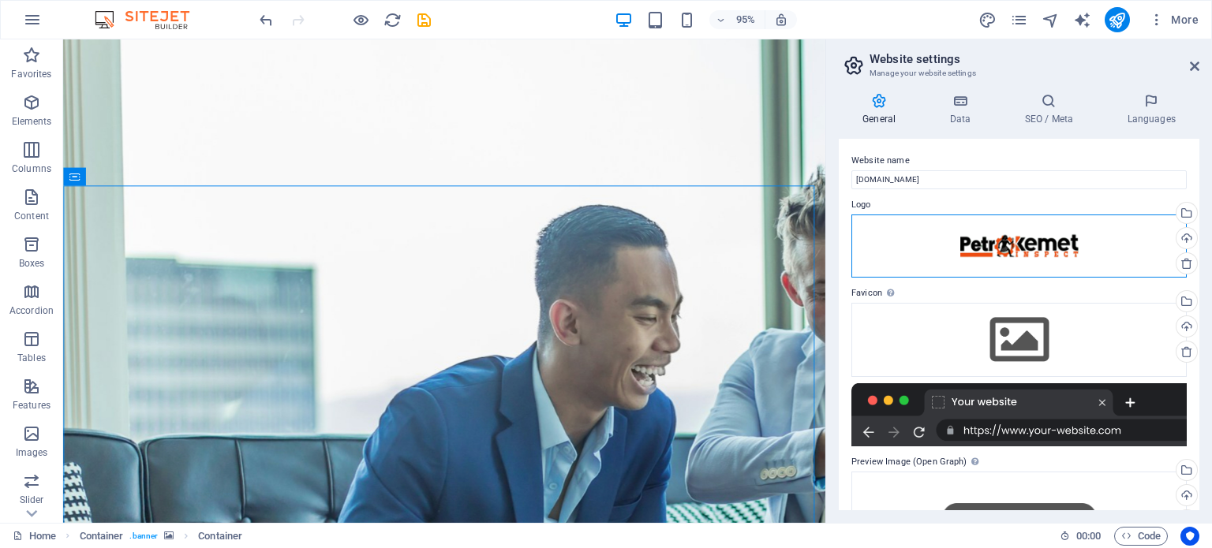
click at [1025, 244] on div "Drag files here, click to choose files or select files from Files or our free s…" at bounding box center [1018, 246] width 335 height 63
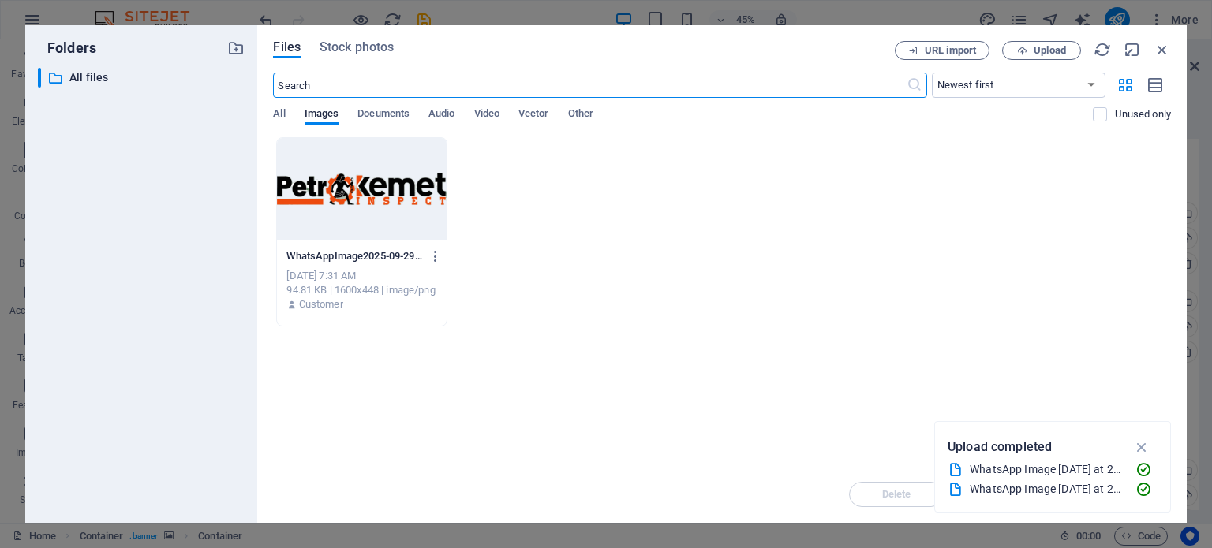
click at [382, 100] on div "​ Newest first Oldest first Name (A-Z) Name (Z-A) Size (0-9) Size (9-0) Resolut…" at bounding box center [722, 105] width 898 height 65
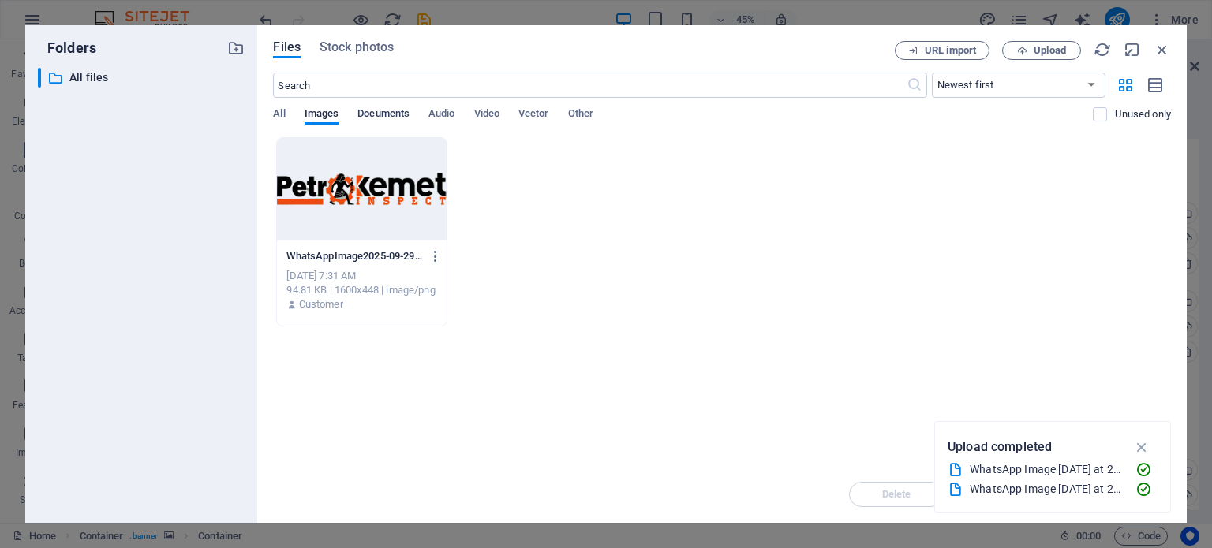
click at [388, 118] on span "Documents" at bounding box center [383, 115] width 52 height 22
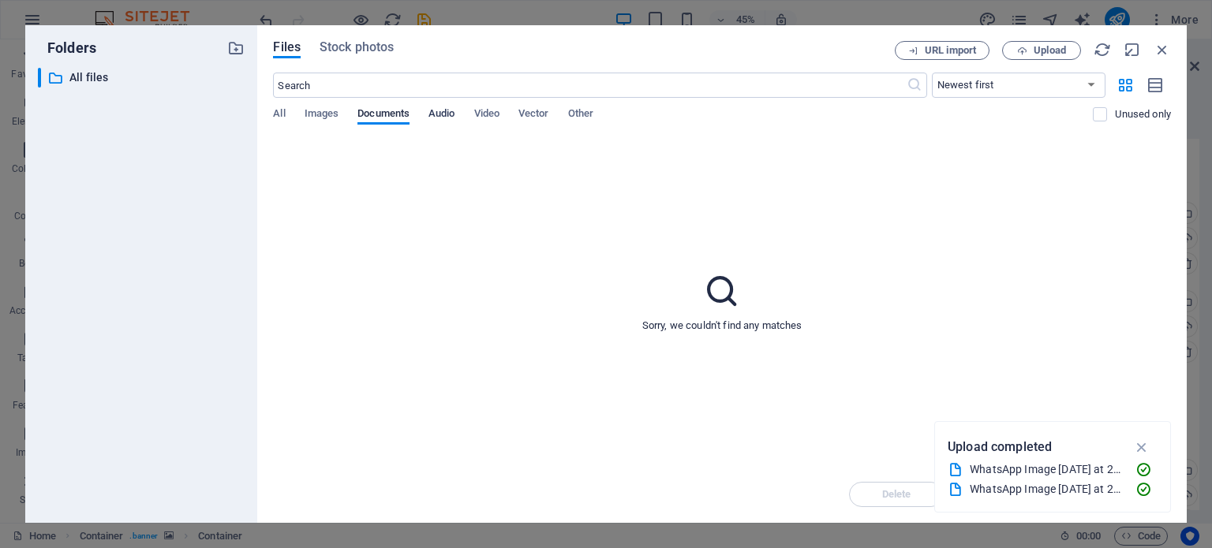
click at [443, 118] on span "Audio" at bounding box center [441, 115] width 26 height 22
click at [496, 116] on span "Video" at bounding box center [486, 115] width 25 height 22
click at [548, 110] on span "Vector" at bounding box center [533, 115] width 31 height 22
drag, startPoint x: 581, startPoint y: 110, endPoint x: 712, endPoint y: 116, distance: 131.1
click at [587, 112] on span "Other" at bounding box center [580, 115] width 25 height 22
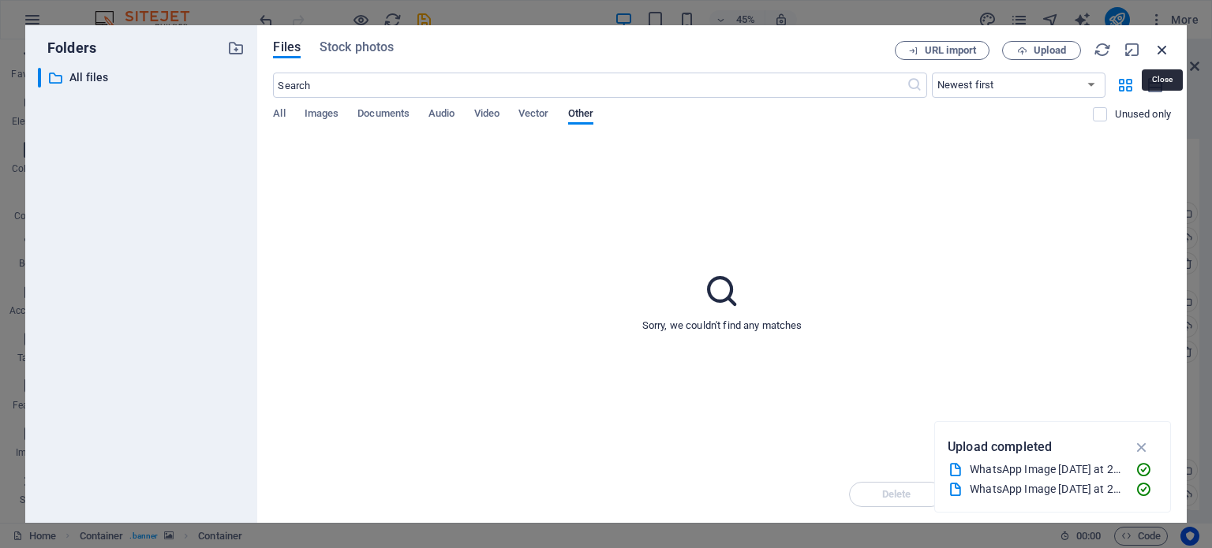
click at [1169, 50] on icon "button" at bounding box center [1161, 49] width 17 height 17
